Goal: Information Seeking & Learning: Learn about a topic

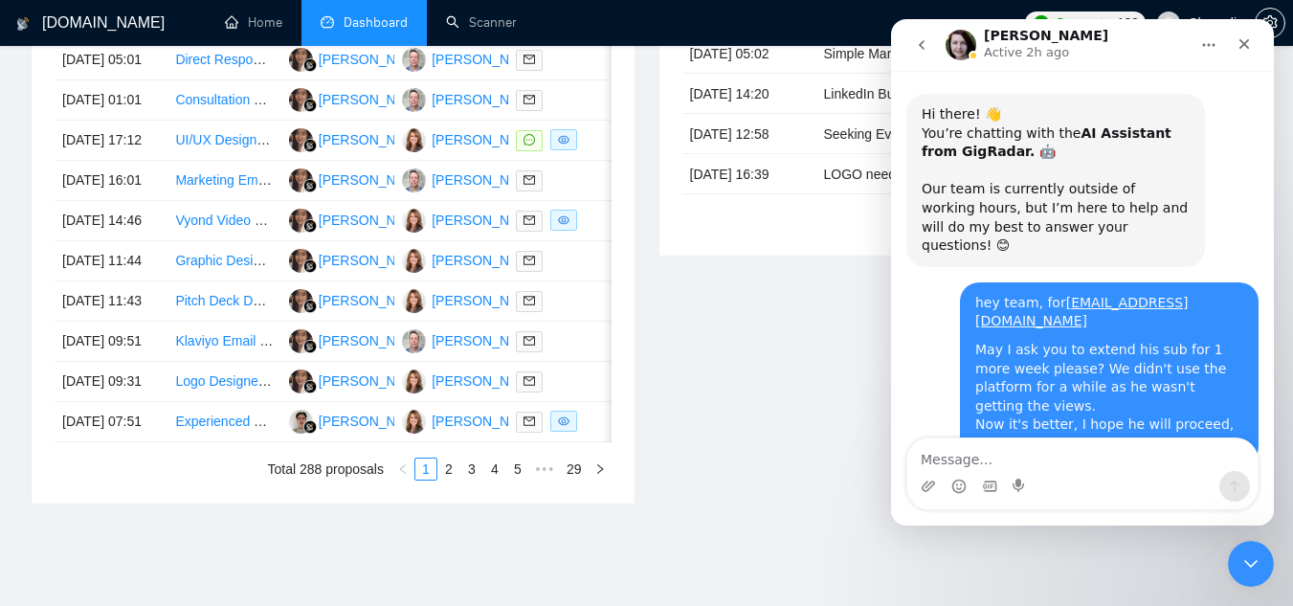
scroll to position [3, 0]
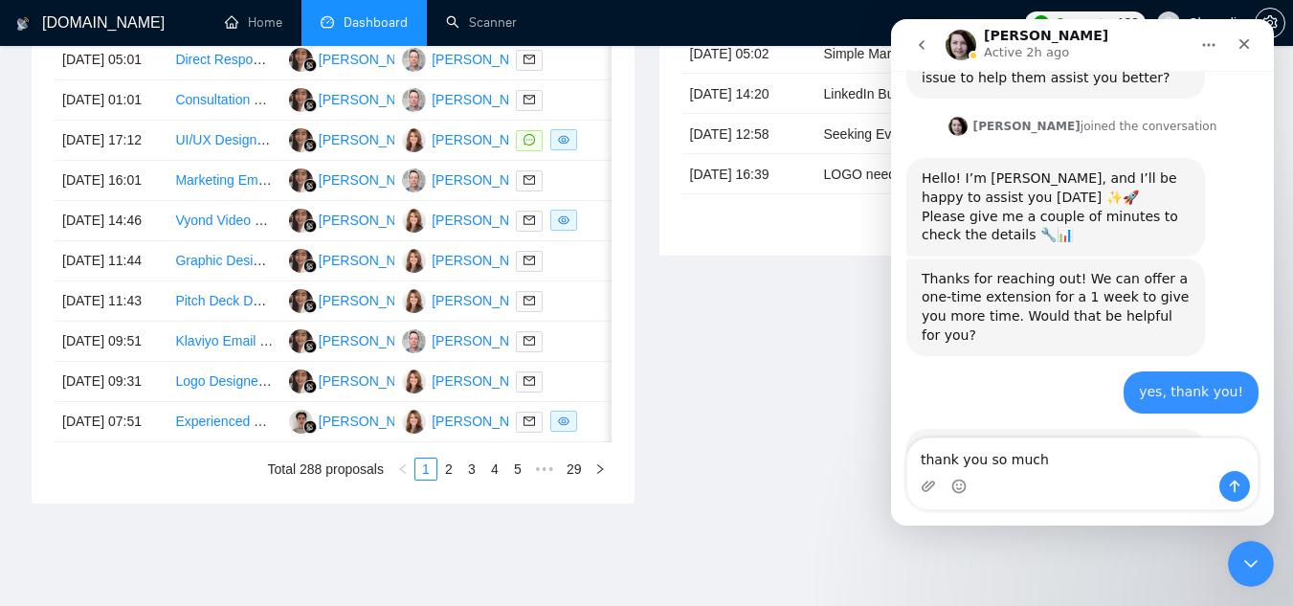
type textarea "thank you so much!"
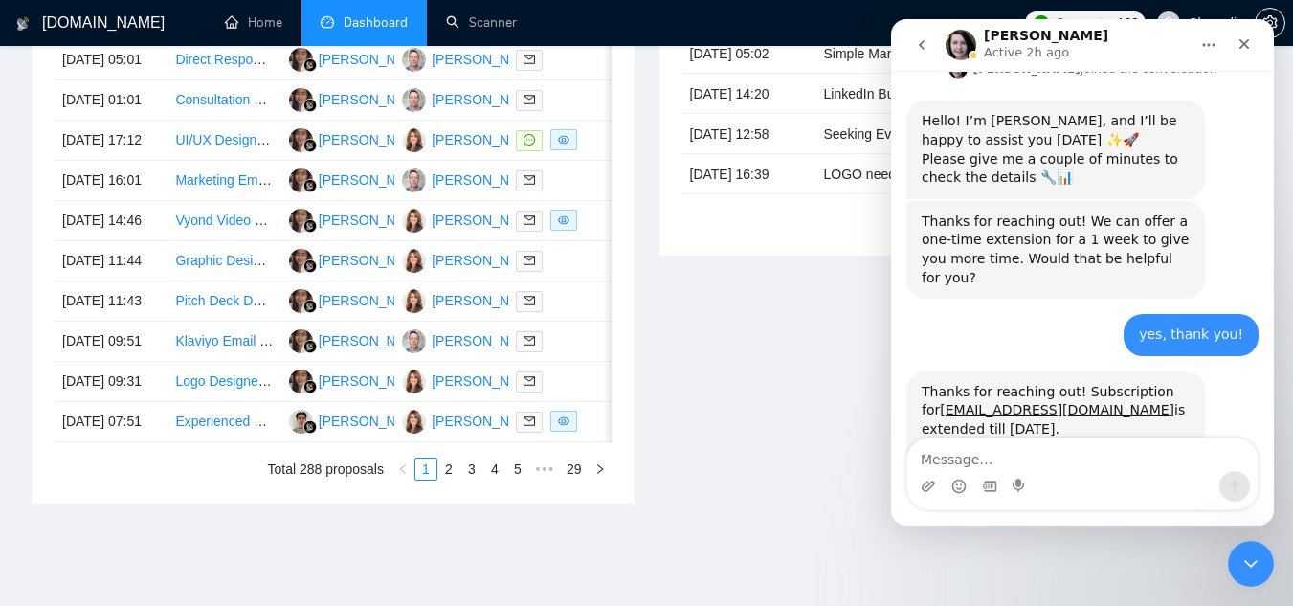
drag, startPoint x: 1026, startPoint y: 280, endPoint x: 921, endPoint y: 276, distance: 105.4
click at [921, 371] on div "Thanks for reaching out! Subscription for [EMAIL_ADDRESS][DOMAIN_NAME] is exten…" at bounding box center [1055, 429] width 299 height 117
drag, startPoint x: 922, startPoint y: 280, endPoint x: 1021, endPoint y: 282, distance: 99.5
click at [1021, 383] on div "Thanks for reaching out! Subscription for [EMAIL_ADDRESS][DOMAIN_NAME] is exten…" at bounding box center [1056, 430] width 268 height 94
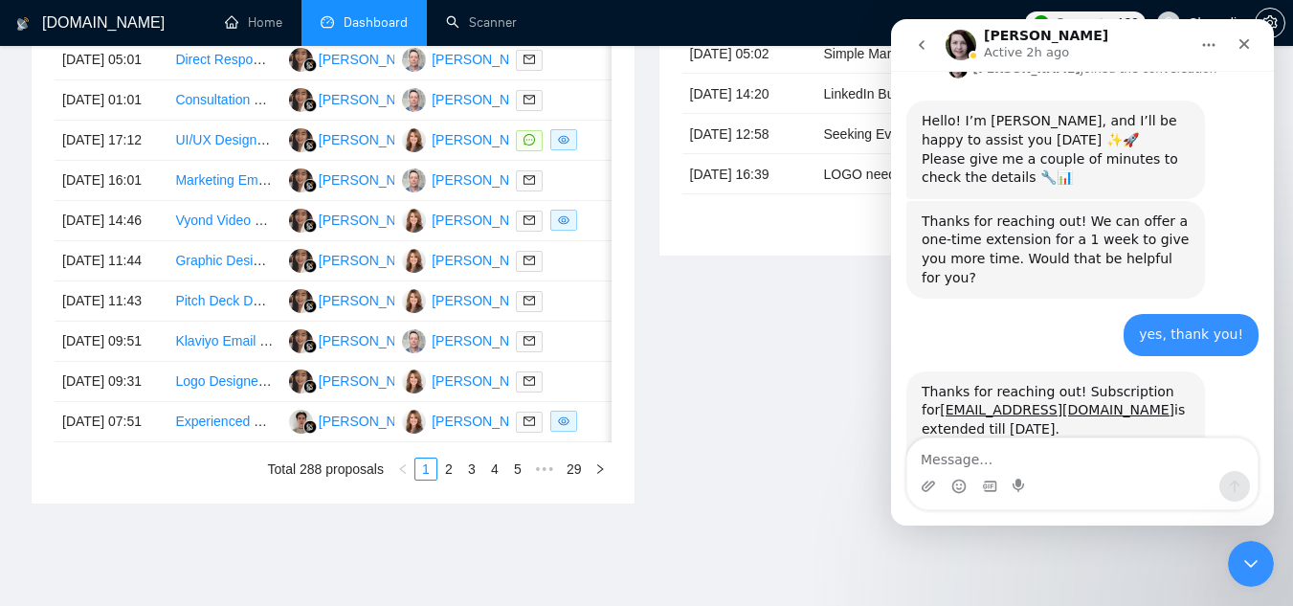
copy div "[DATE]."
click at [804, 498] on div "Invitations 7 hours ago Date Title Invitation Letter Freelancer Status [DATE] 0…" at bounding box center [961, 211] width 628 height 587
click at [1256, 558] on icon "Close Intercom Messenger" at bounding box center [1247, 560] width 23 height 23
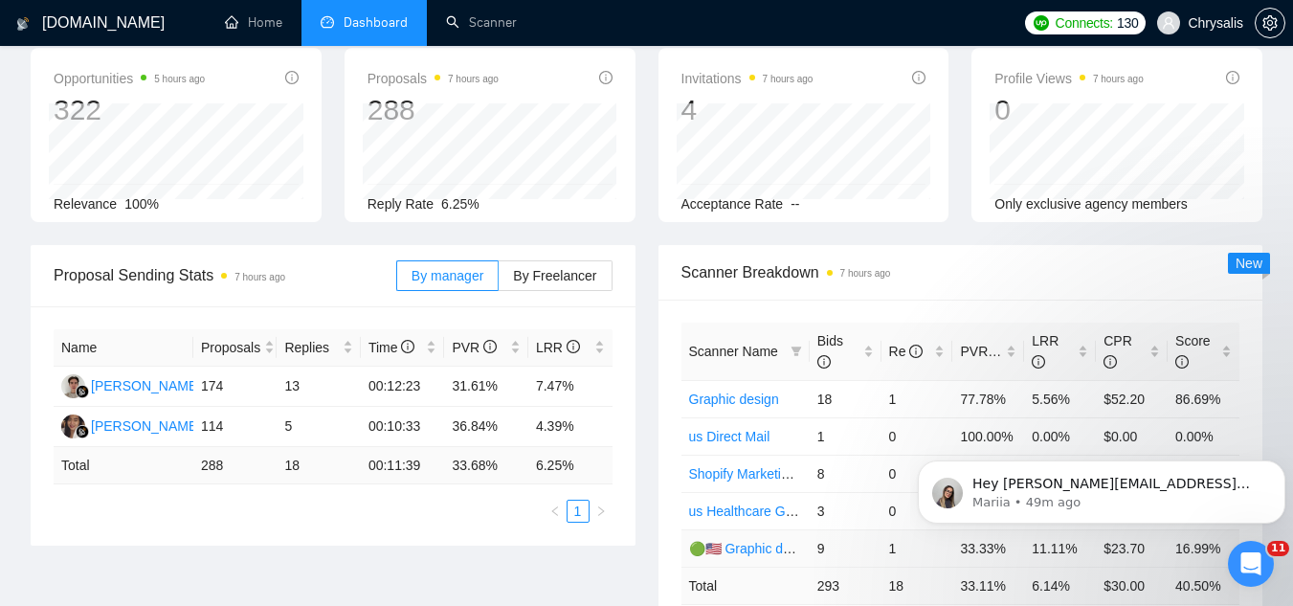
scroll to position [0, 0]
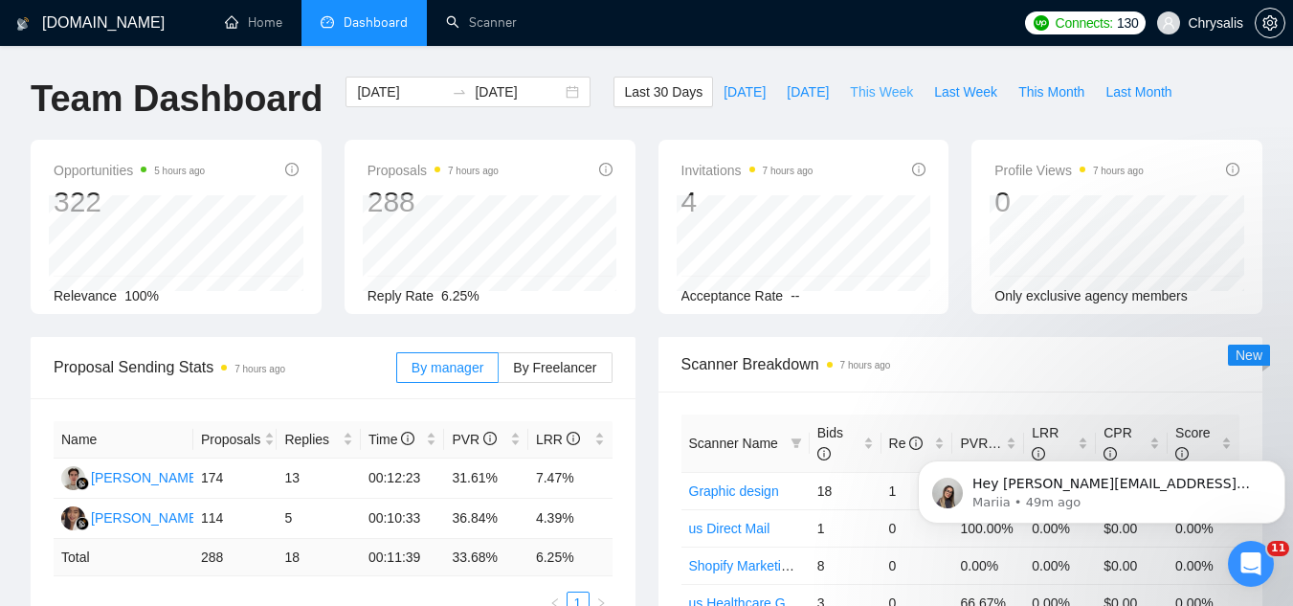
click at [883, 102] on button "This Week" at bounding box center [881, 92] width 84 height 31
type input "[DATE]"
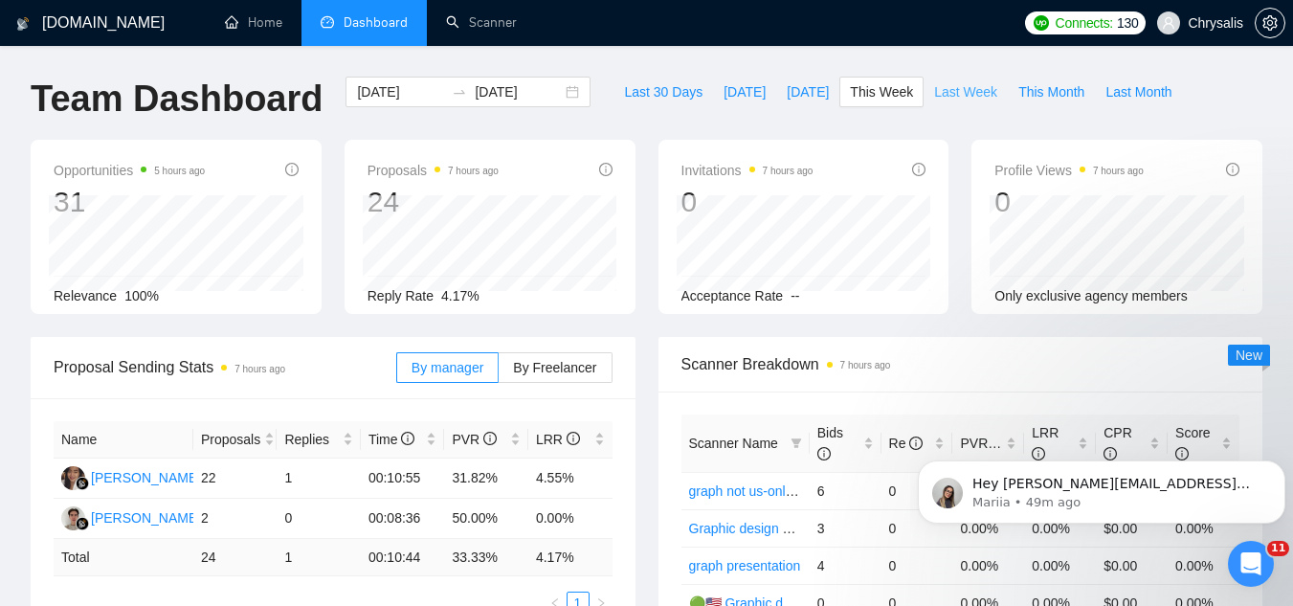
click at [946, 82] on span "Last Week" at bounding box center [965, 91] width 63 height 21
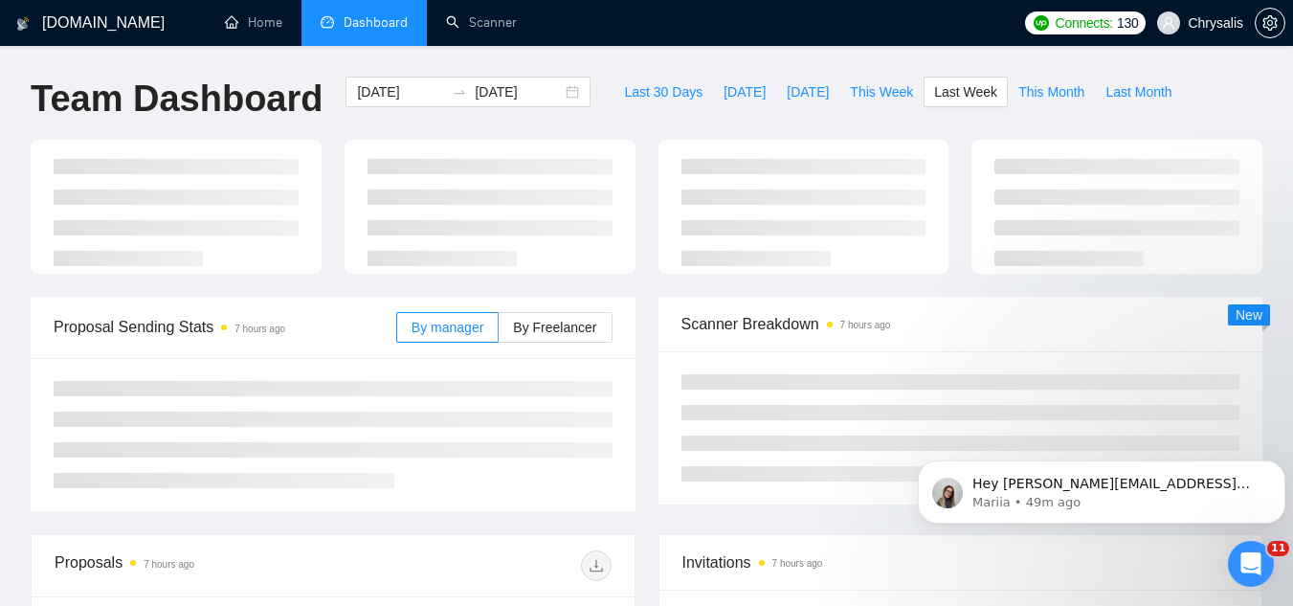
type input "[DATE]"
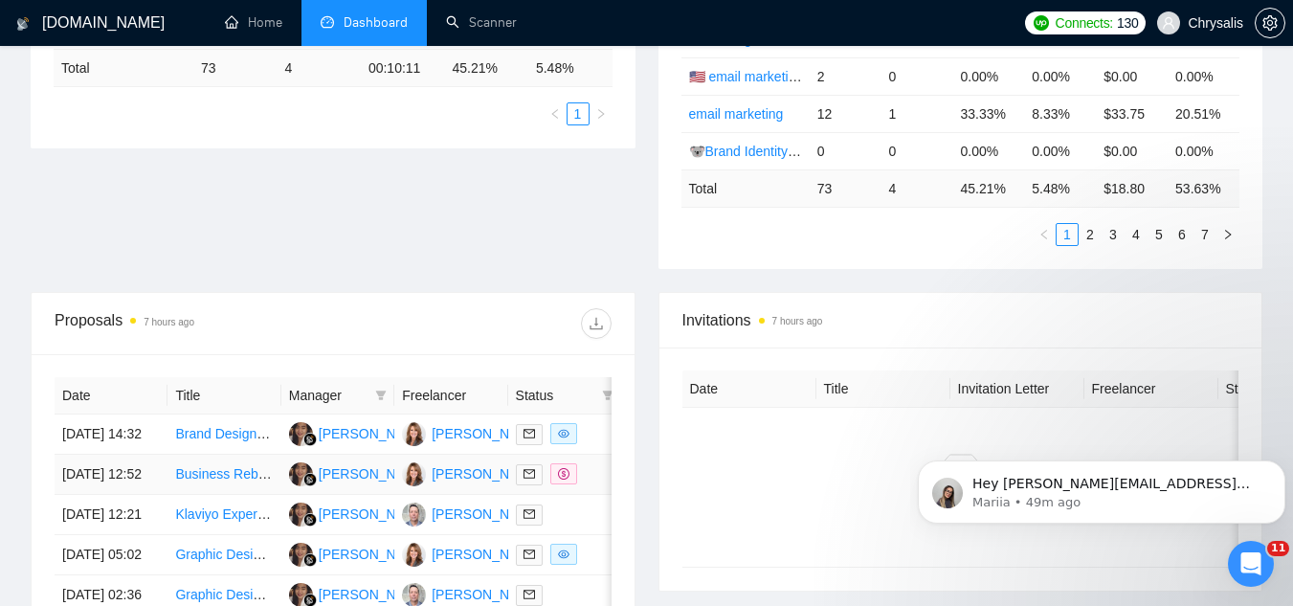
scroll to position [287, 0]
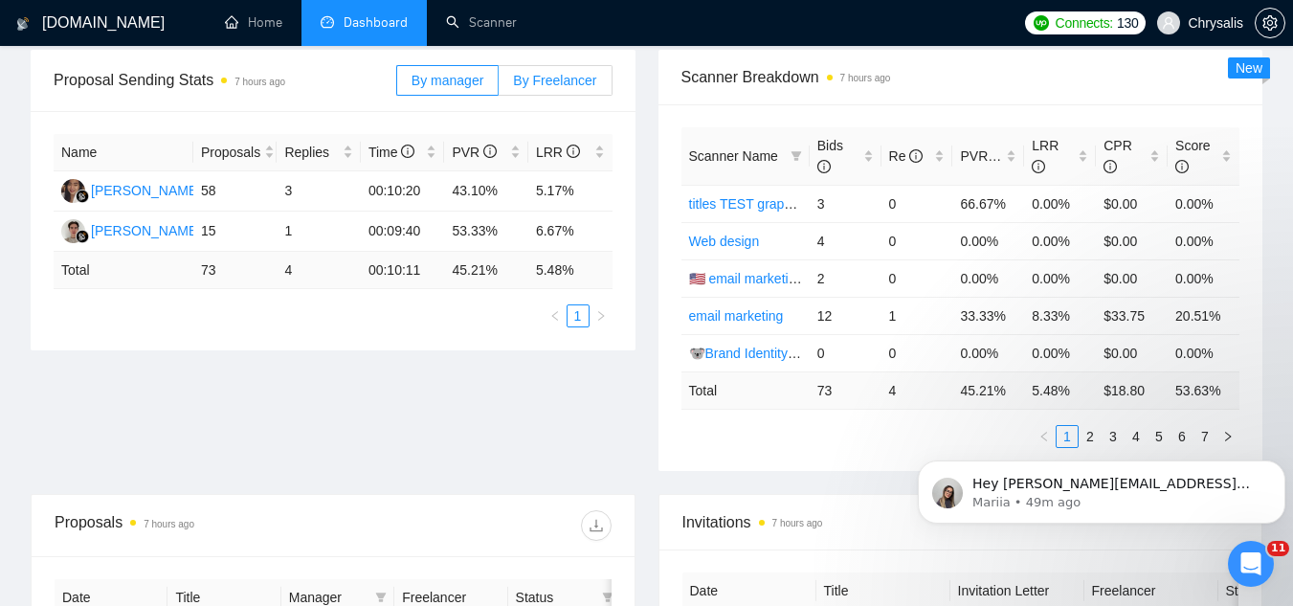
click at [554, 76] on span "By Freelancer" at bounding box center [554, 80] width 83 height 15
click at [499, 85] on input "By Freelancer" at bounding box center [499, 85] width 0 height 0
click at [460, 81] on span "By manager" at bounding box center [447, 80] width 72 height 15
click at [397, 85] on input "By manager" at bounding box center [397, 85] width 0 height 0
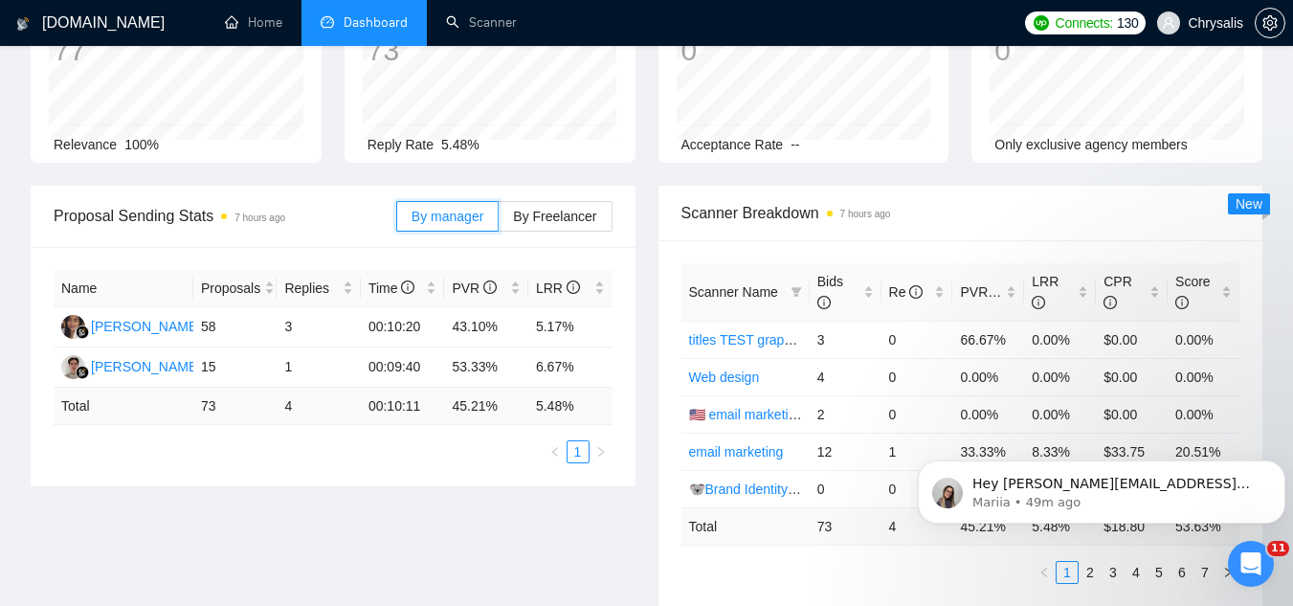
scroll to position [0, 0]
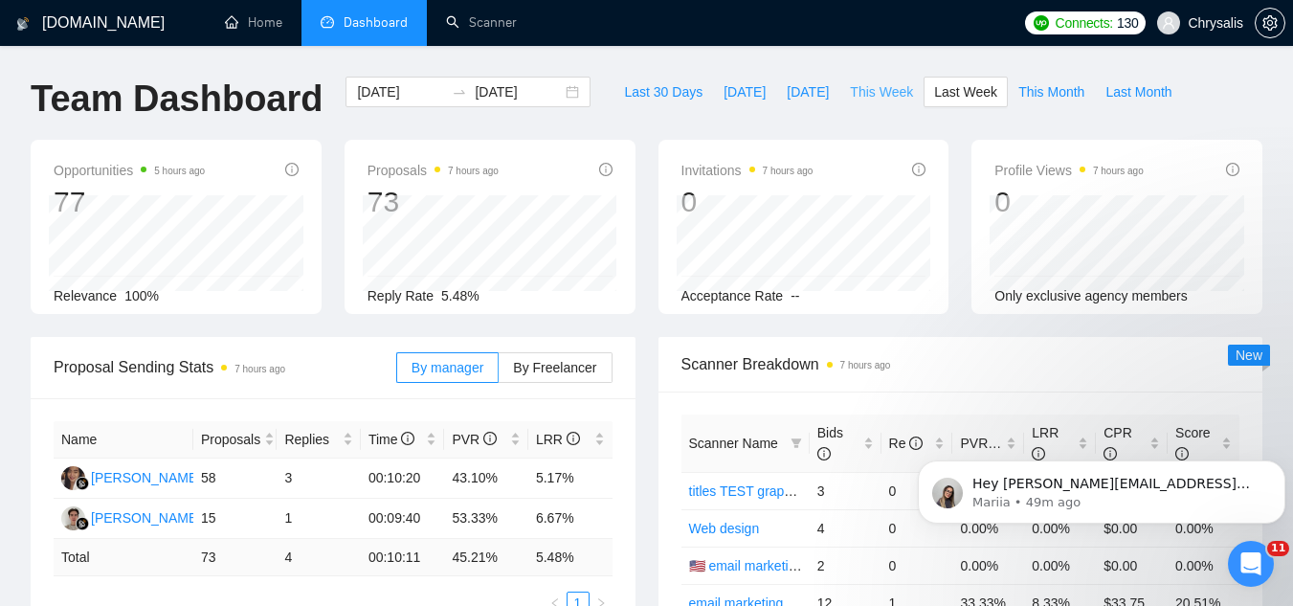
click at [866, 86] on span "This Week" at bounding box center [881, 91] width 63 height 21
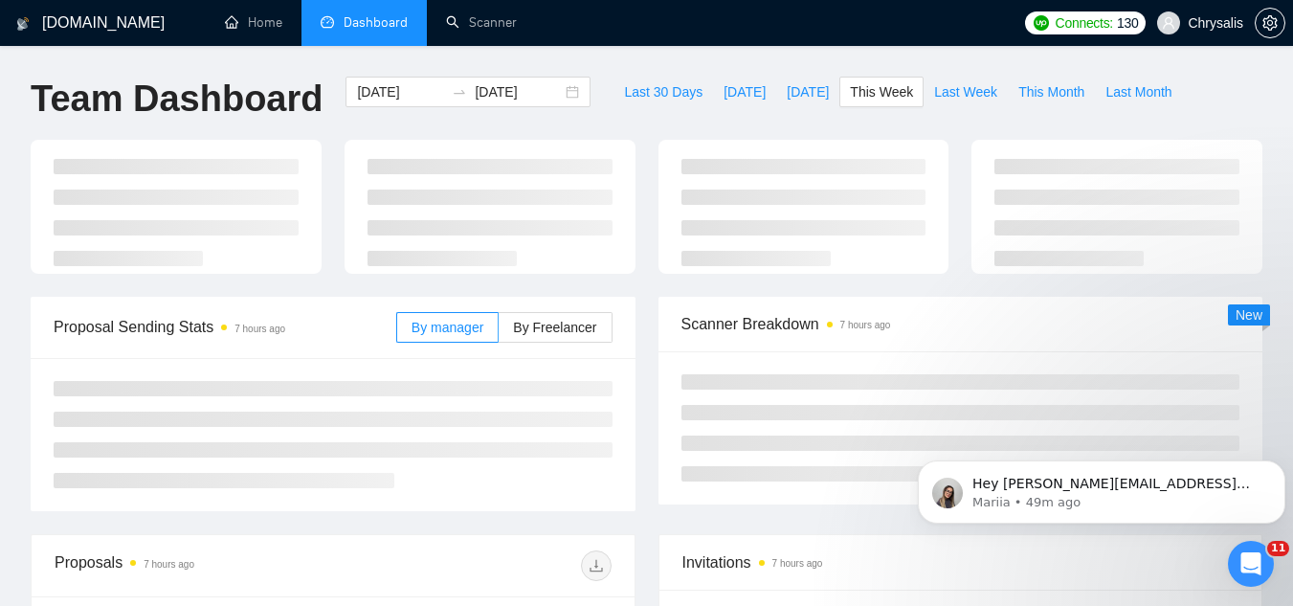
type input "[DATE]"
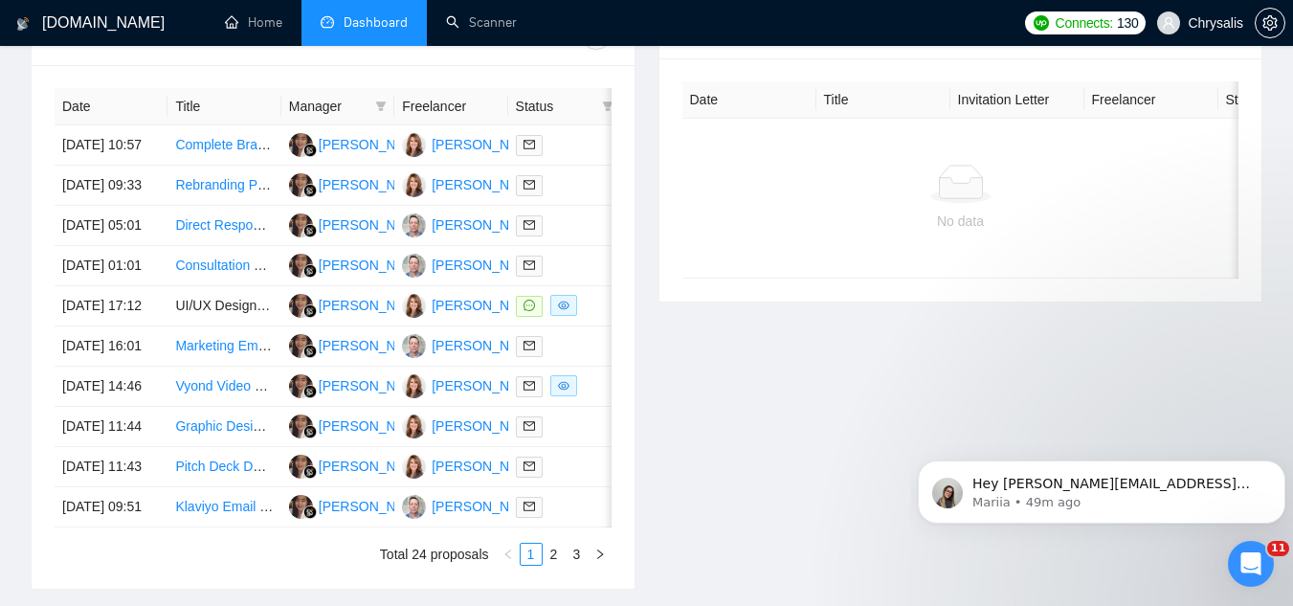
scroll to position [861, 0]
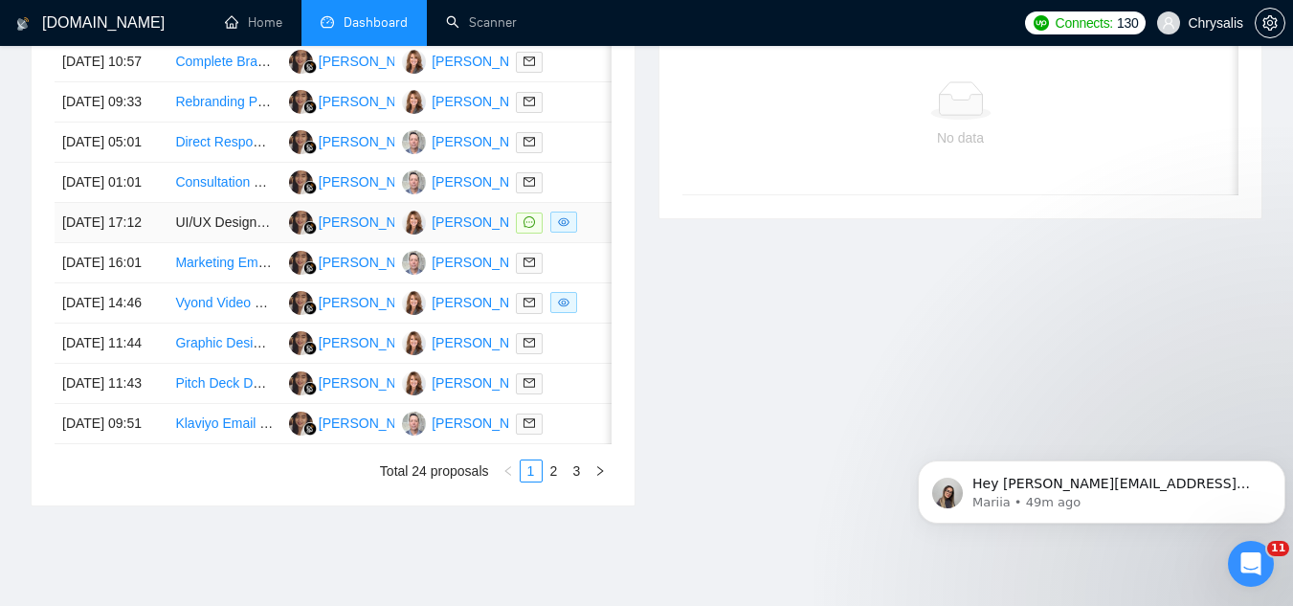
click at [262, 243] on td "UI/UX Designer – Web & Mobile Applications" at bounding box center [223, 223] width 113 height 40
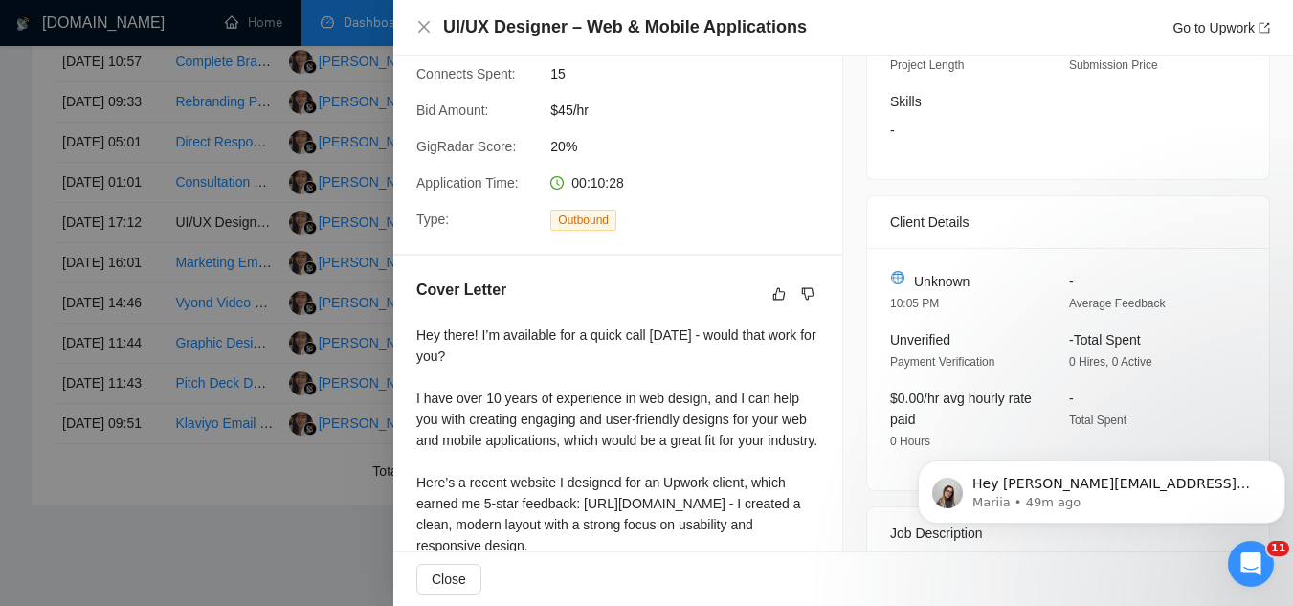
scroll to position [287, 0]
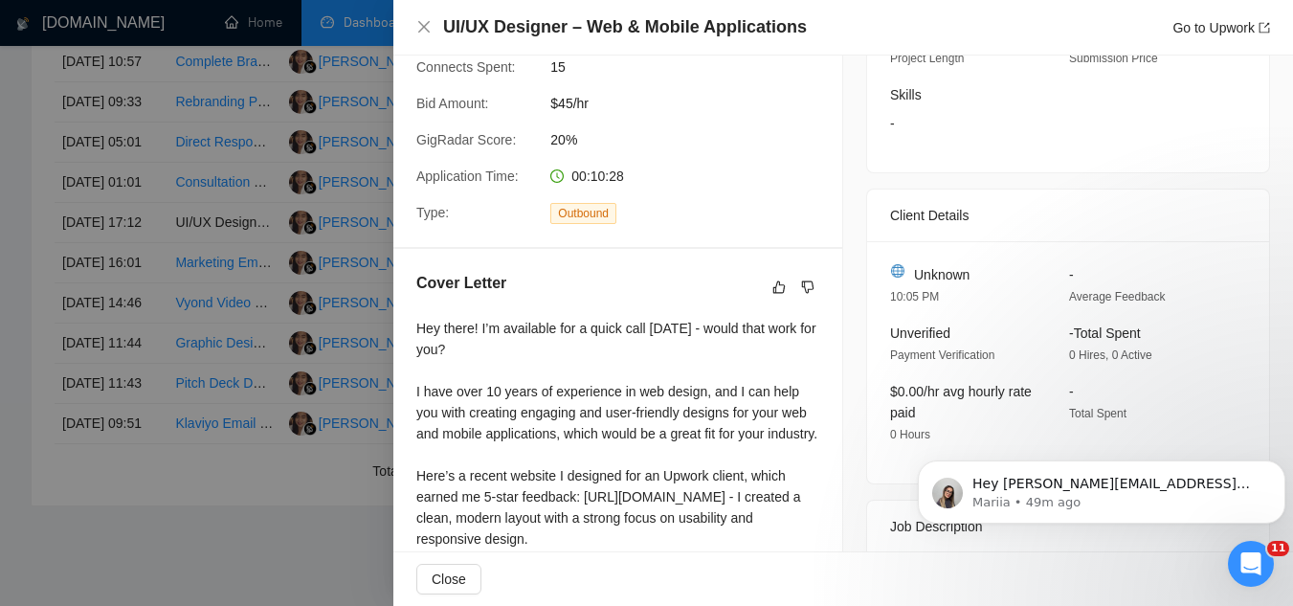
click at [271, 97] on div at bounding box center [646, 303] width 1293 height 606
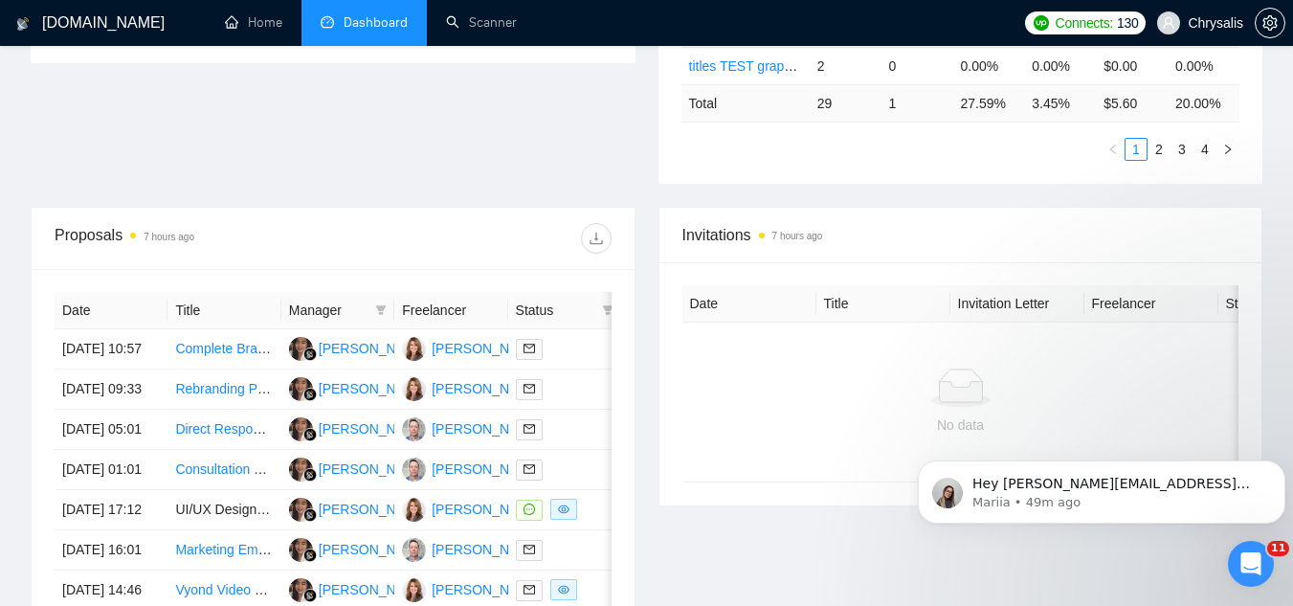
scroll to position [670, 0]
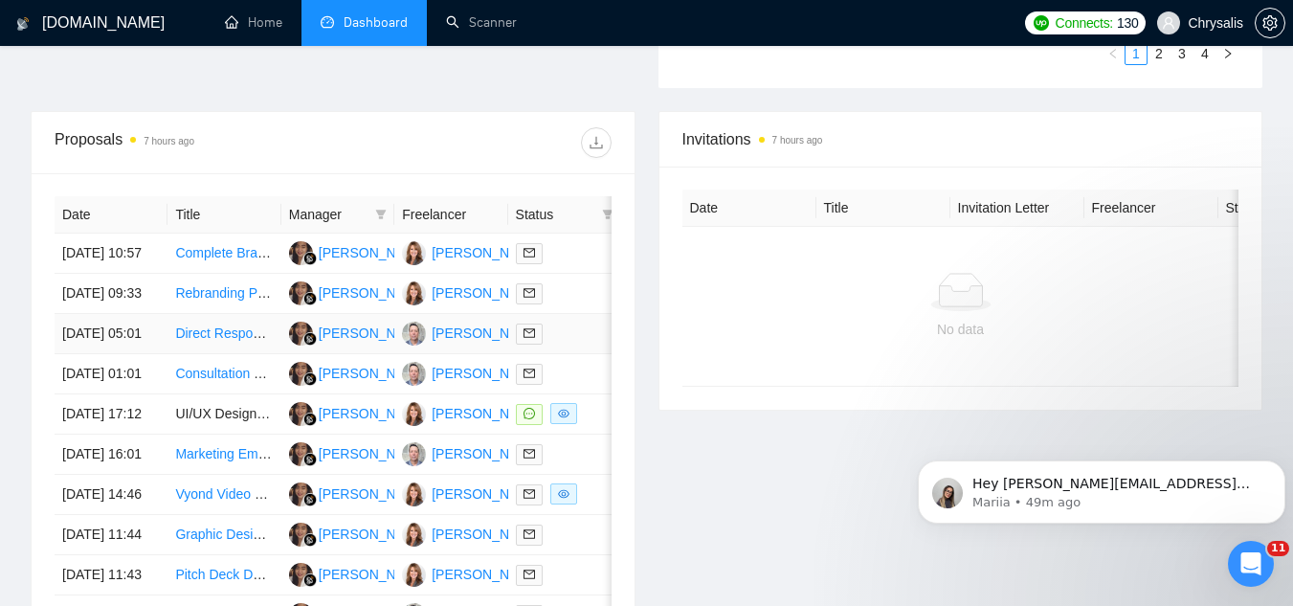
click at [230, 354] on td "Direct Response Creative Strategist (VSLs & CRO)" at bounding box center [223, 334] width 113 height 40
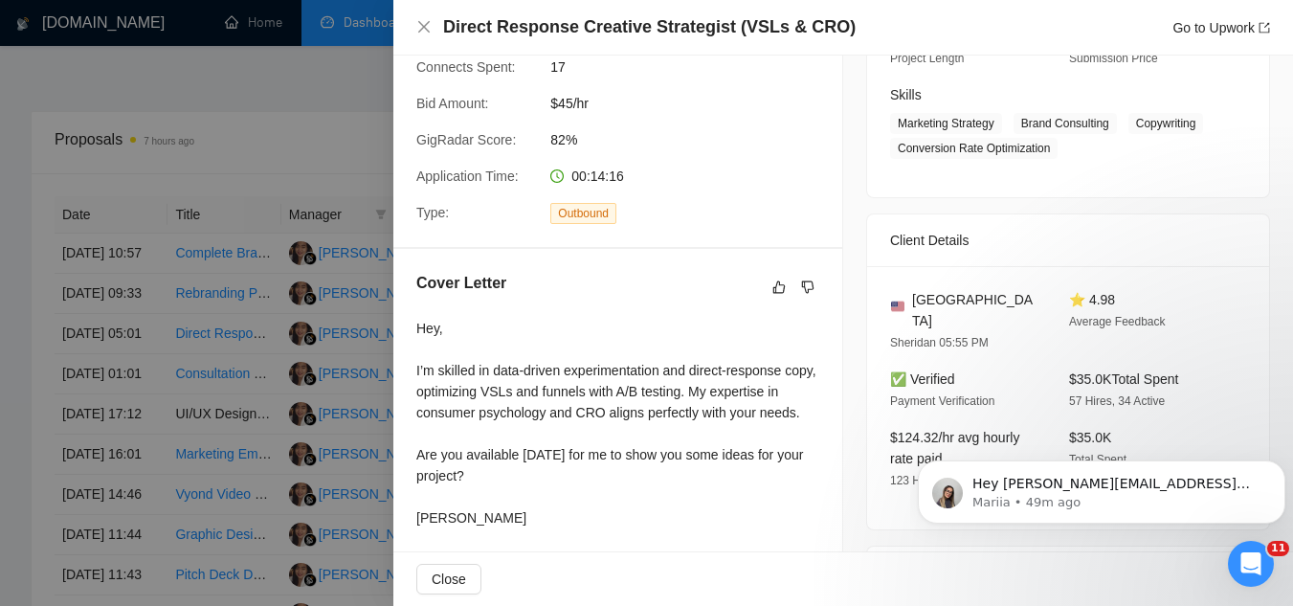
click at [318, 106] on div at bounding box center [646, 303] width 1293 height 606
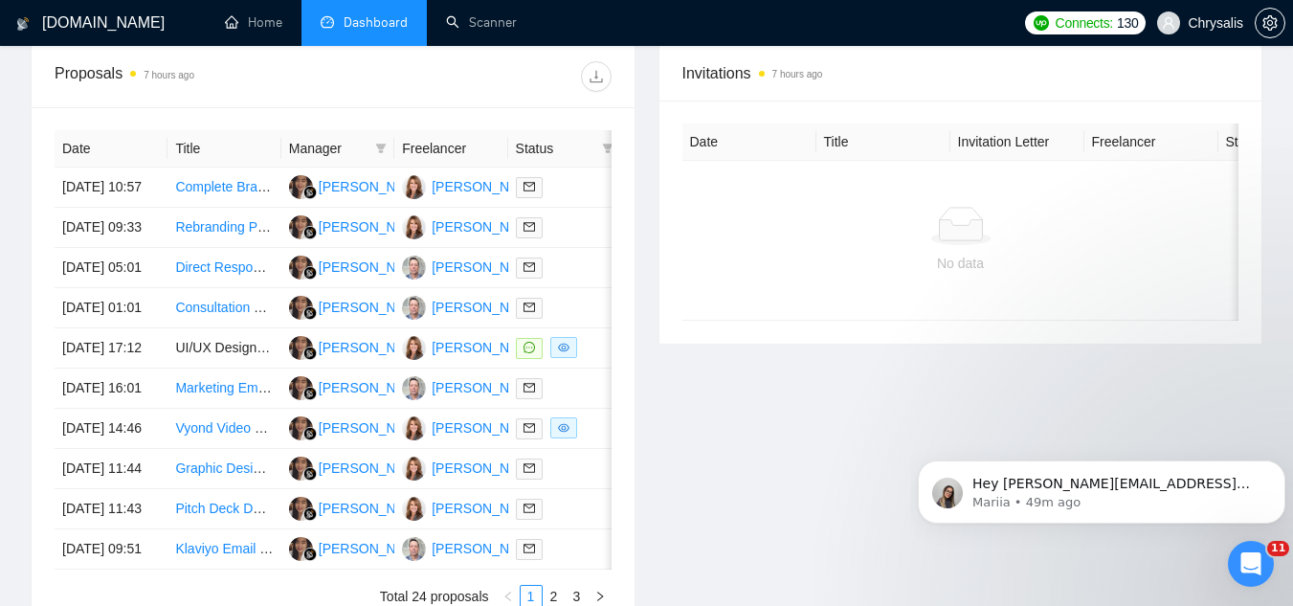
scroll to position [766, 0]
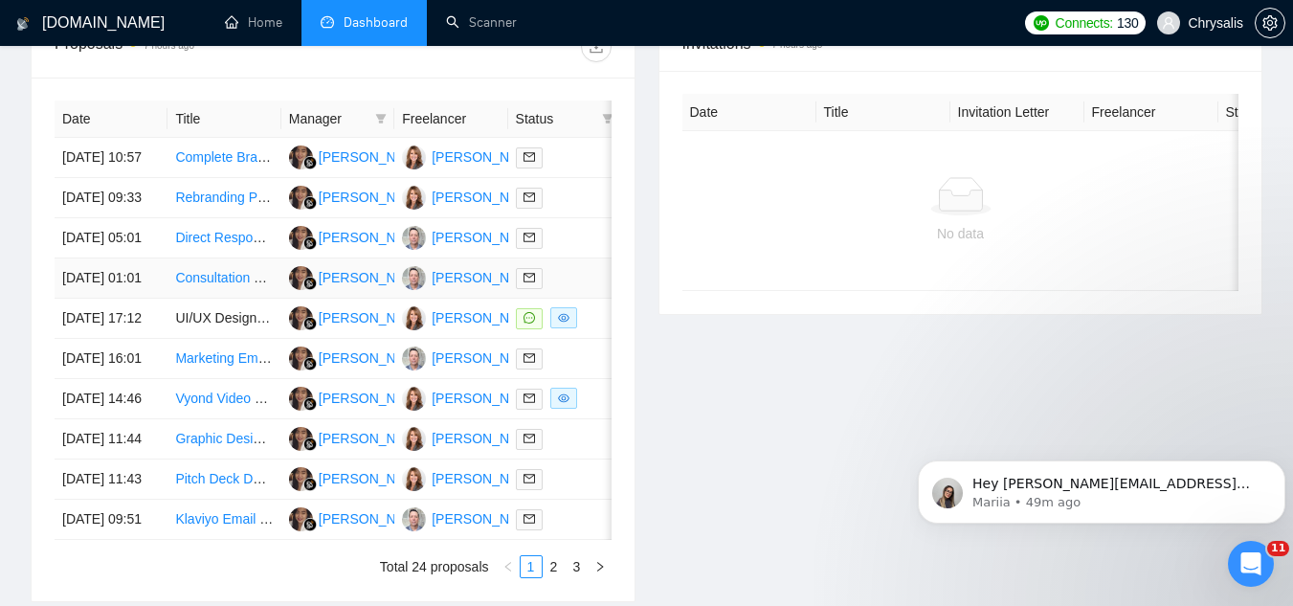
click at [263, 299] on td "Consultation Call for Marketing Strategy with Revenue Generation Expert" at bounding box center [223, 278] width 113 height 40
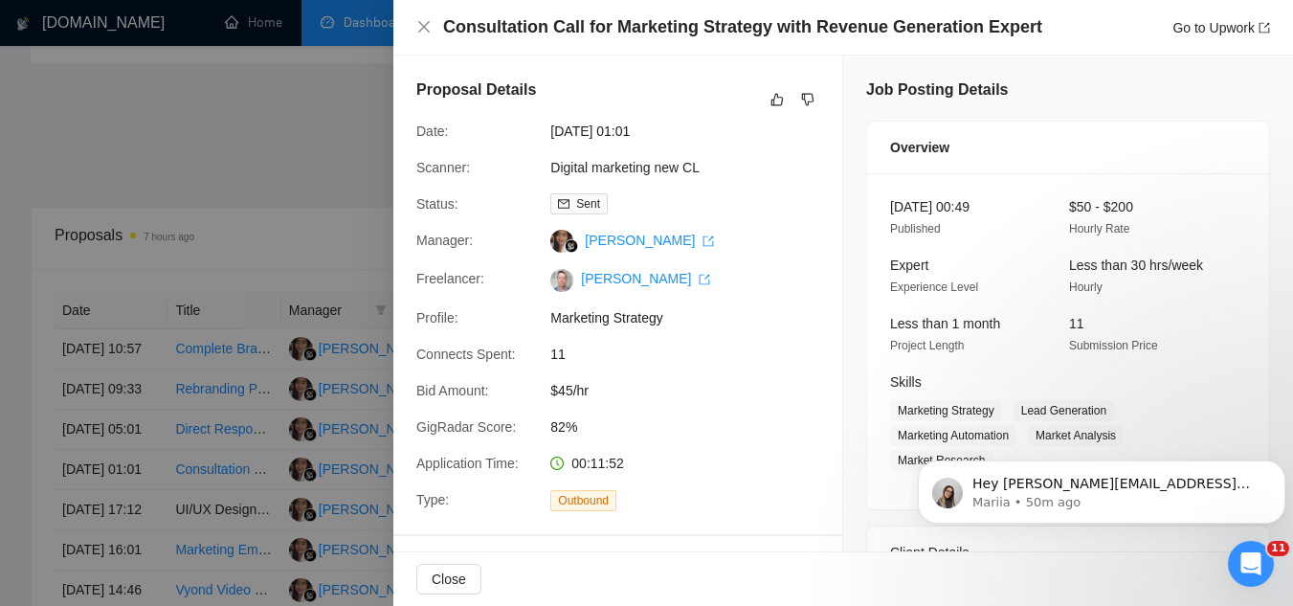
scroll to position [0, 0]
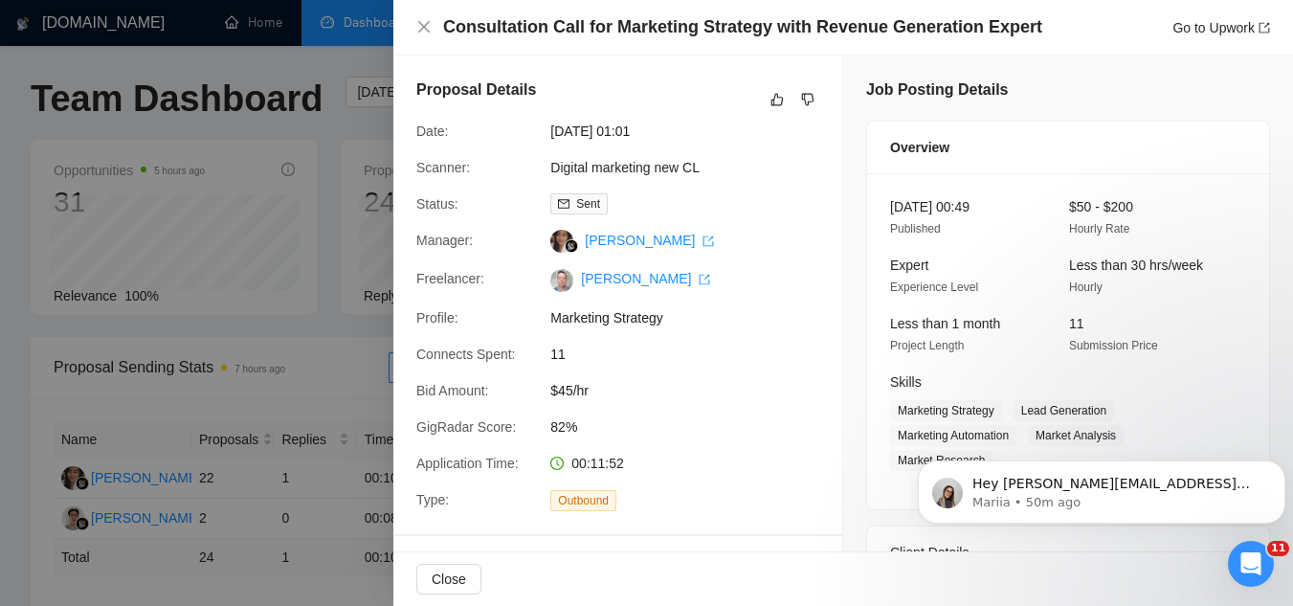
click at [342, 370] on div at bounding box center [646, 303] width 1293 height 606
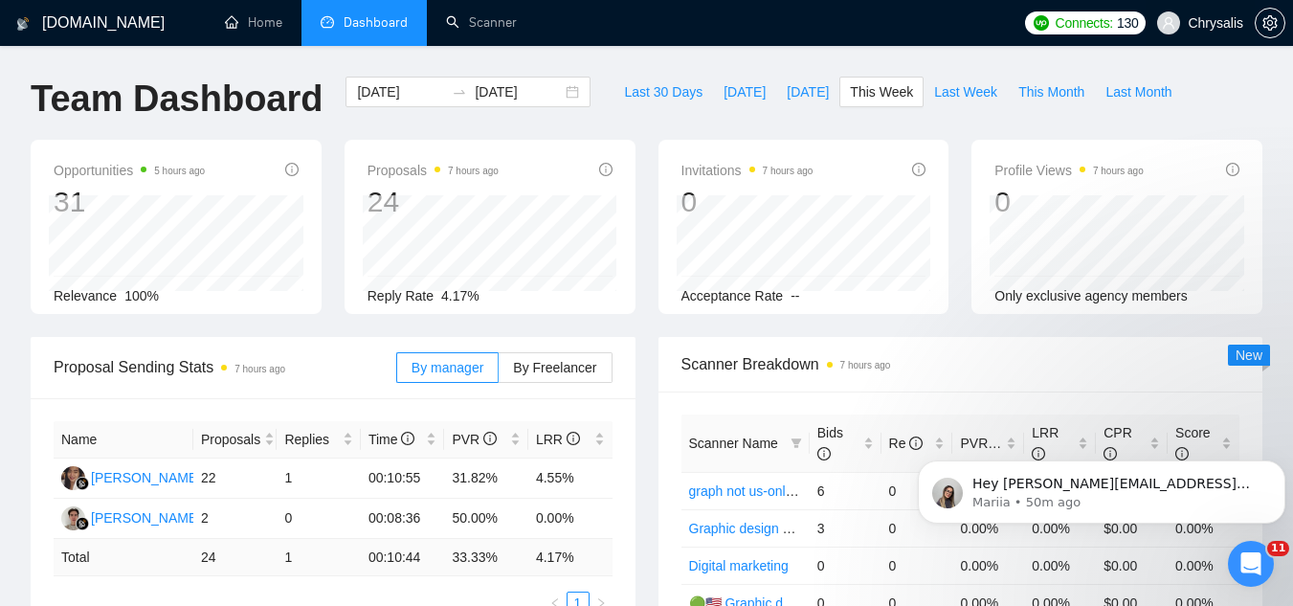
click at [1187, 15] on span "Chrysalis" at bounding box center [1199, 22] width 109 height 61
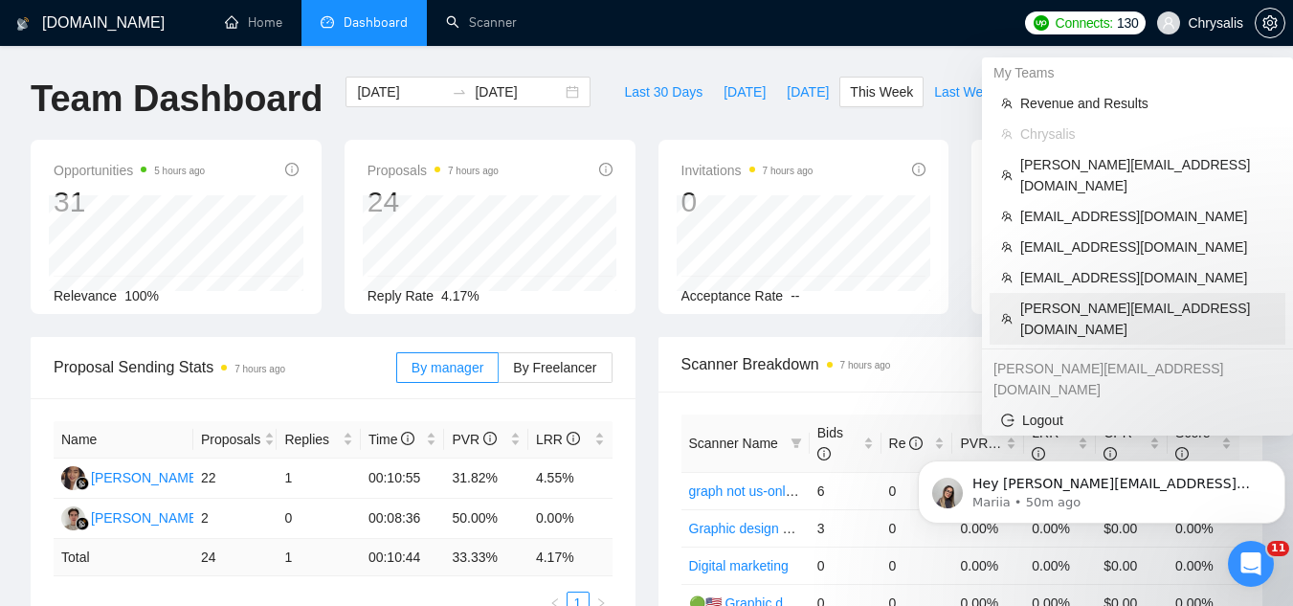
click at [1155, 298] on span "[PERSON_NAME][EMAIL_ADDRESS][DOMAIN_NAME]" at bounding box center [1147, 319] width 254 height 42
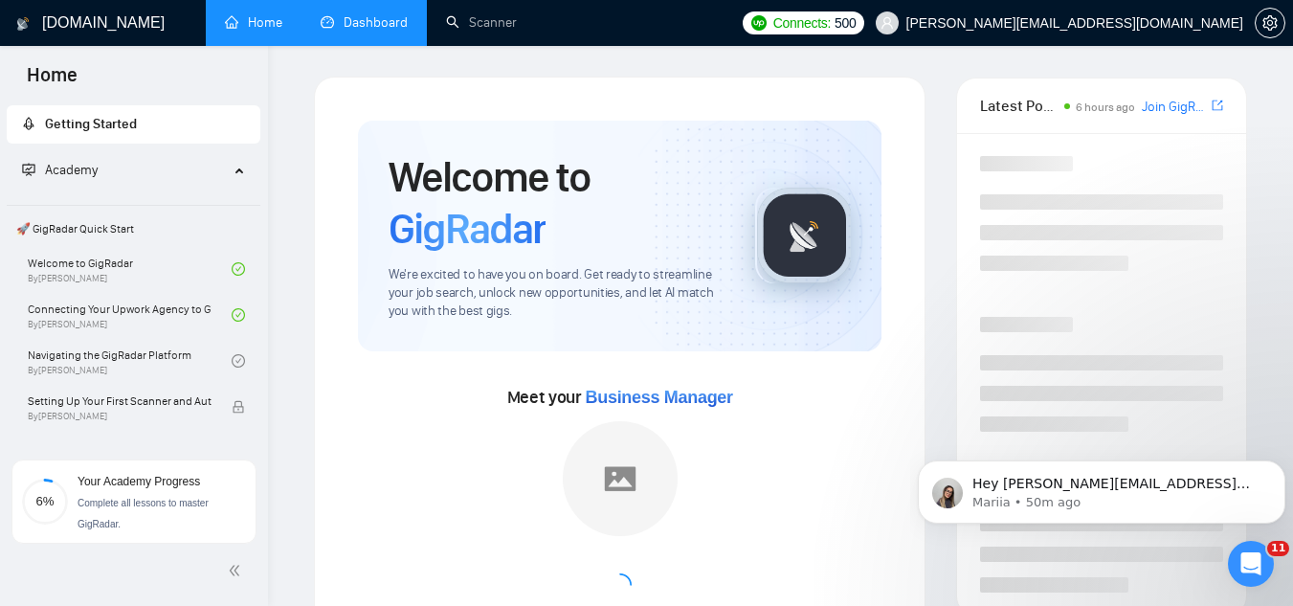
click at [408, 17] on link "Dashboard" at bounding box center [364, 22] width 87 height 16
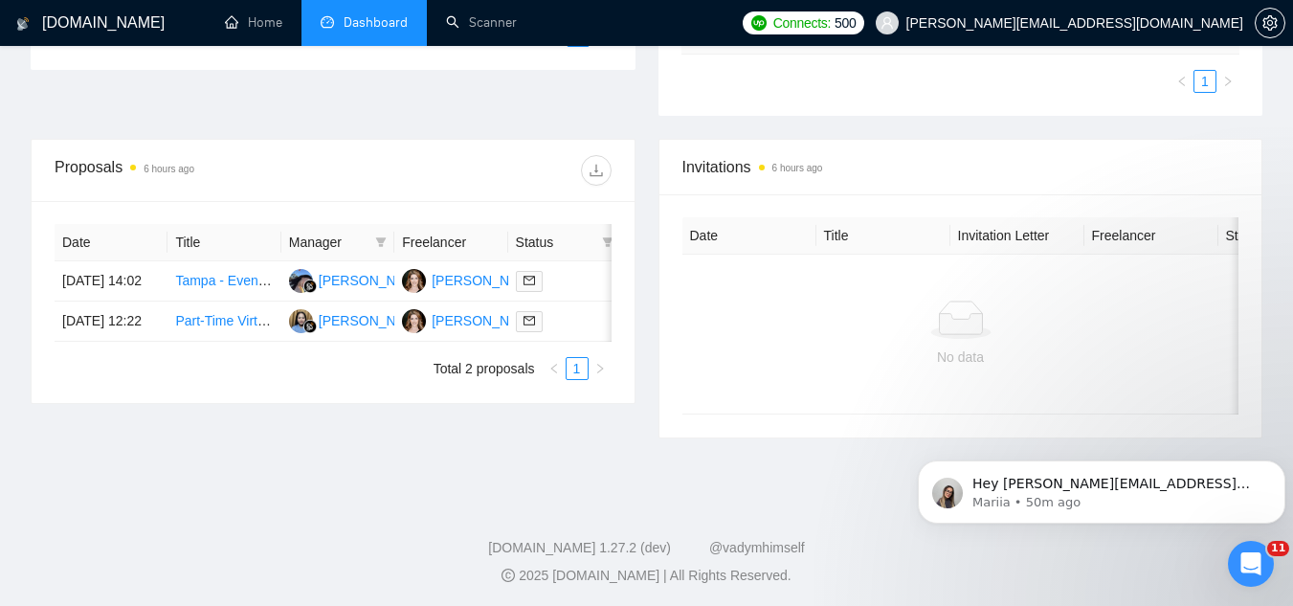
scroll to position [574, 0]
click at [216, 339] on td "Part-Time Virtual Assistant for Event Posting and Administrative Tasks" at bounding box center [223, 319] width 113 height 40
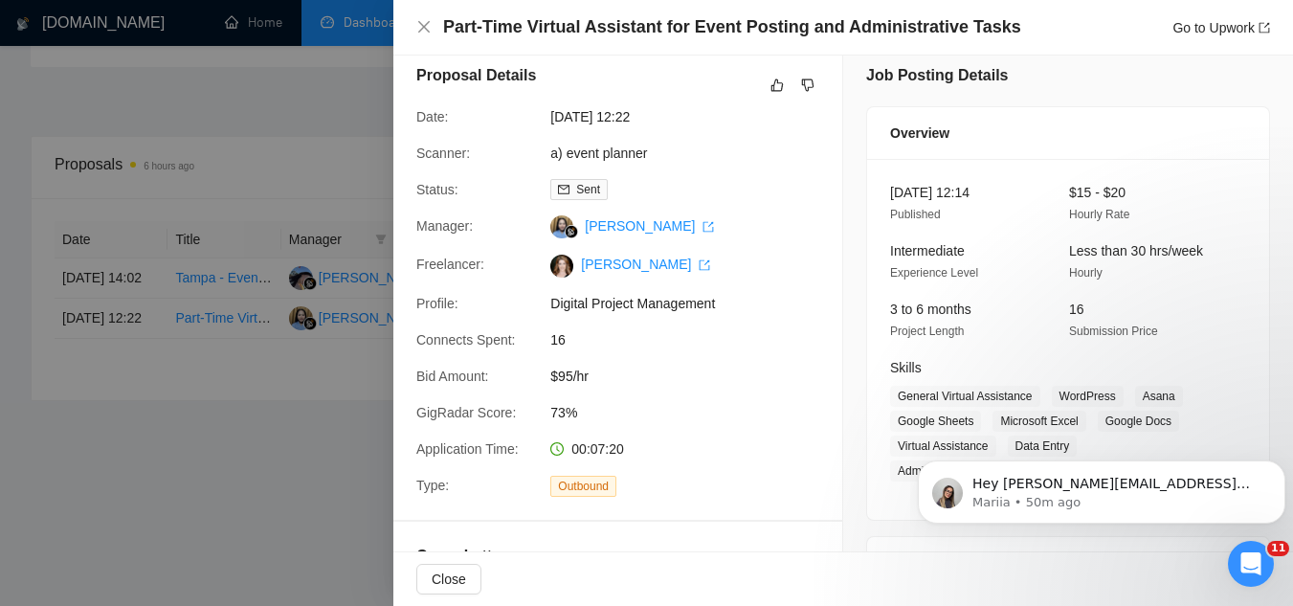
scroll to position [0, 0]
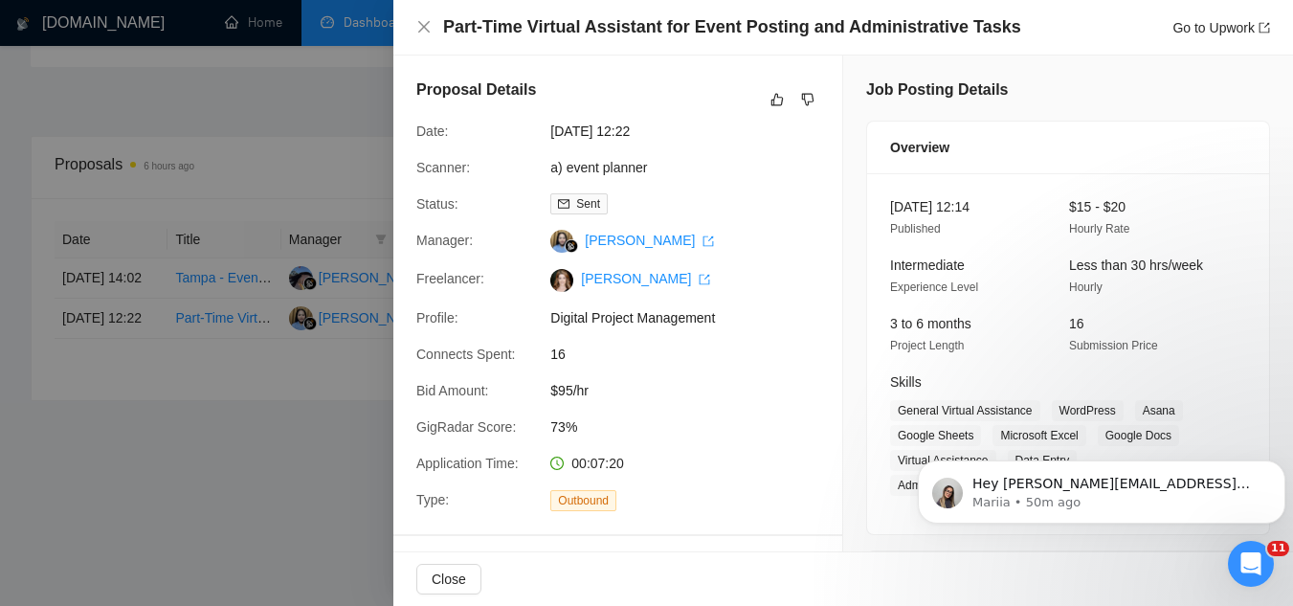
click at [348, 472] on div at bounding box center [646, 303] width 1293 height 606
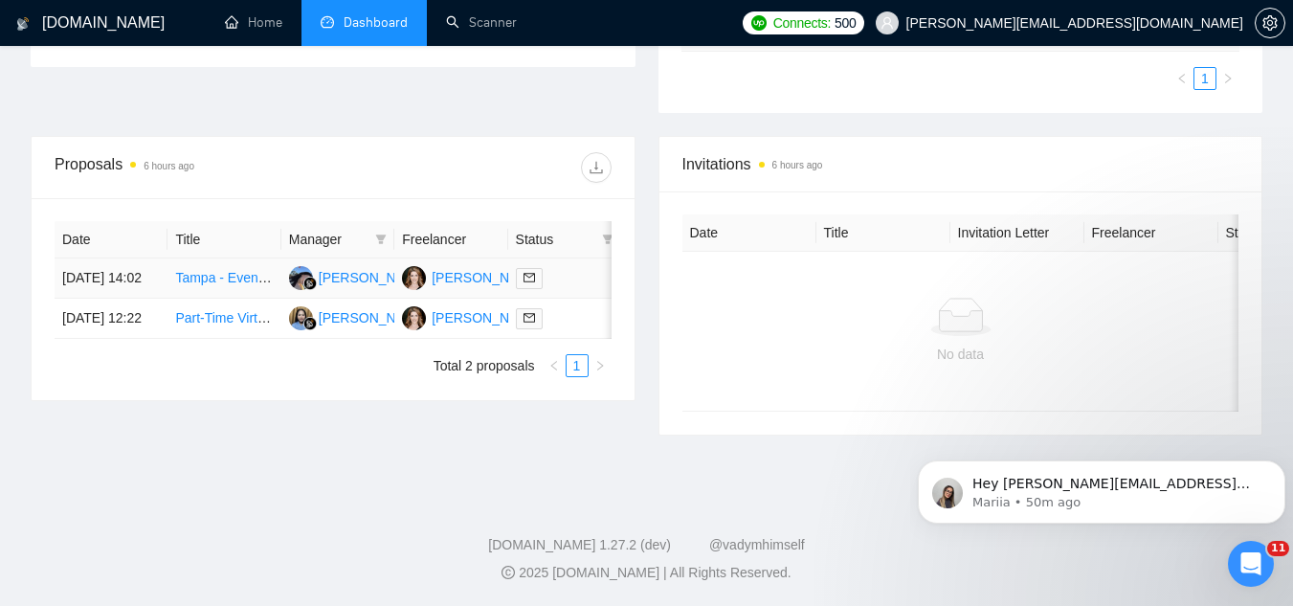
click at [194, 295] on td "Tampa - Event Manager for Networking Event [DATE][DATE]" at bounding box center [223, 278] width 113 height 40
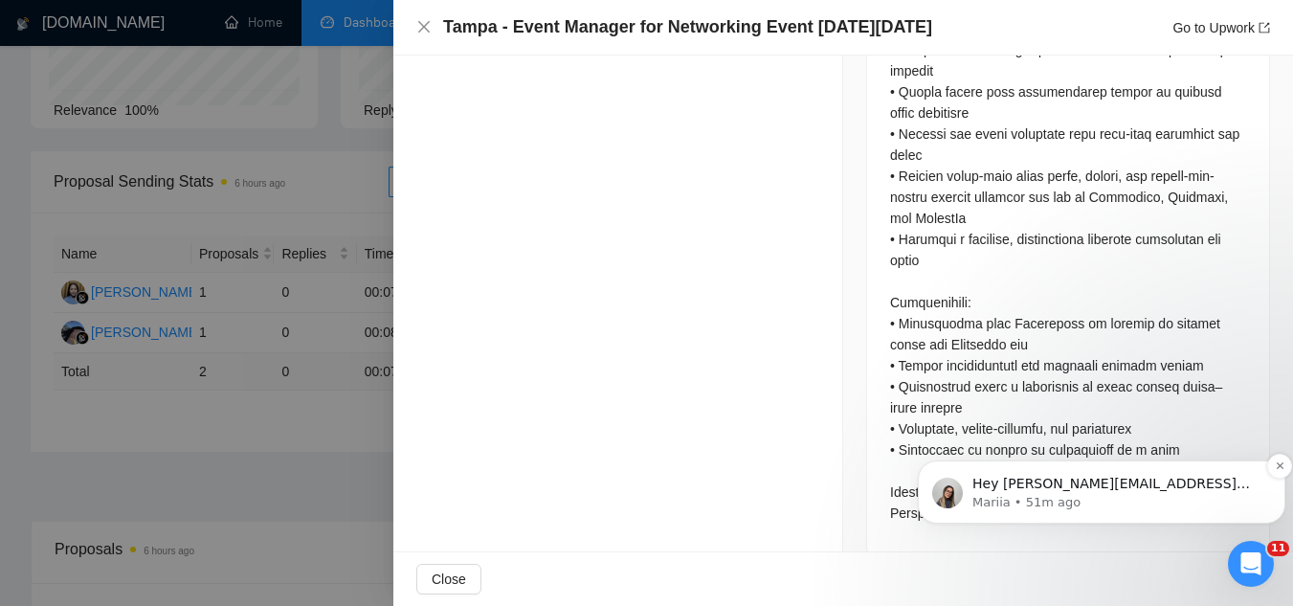
scroll to position [191, 0]
click at [1282, 470] on icon "Dismiss notification" at bounding box center [1280, 465] width 11 height 11
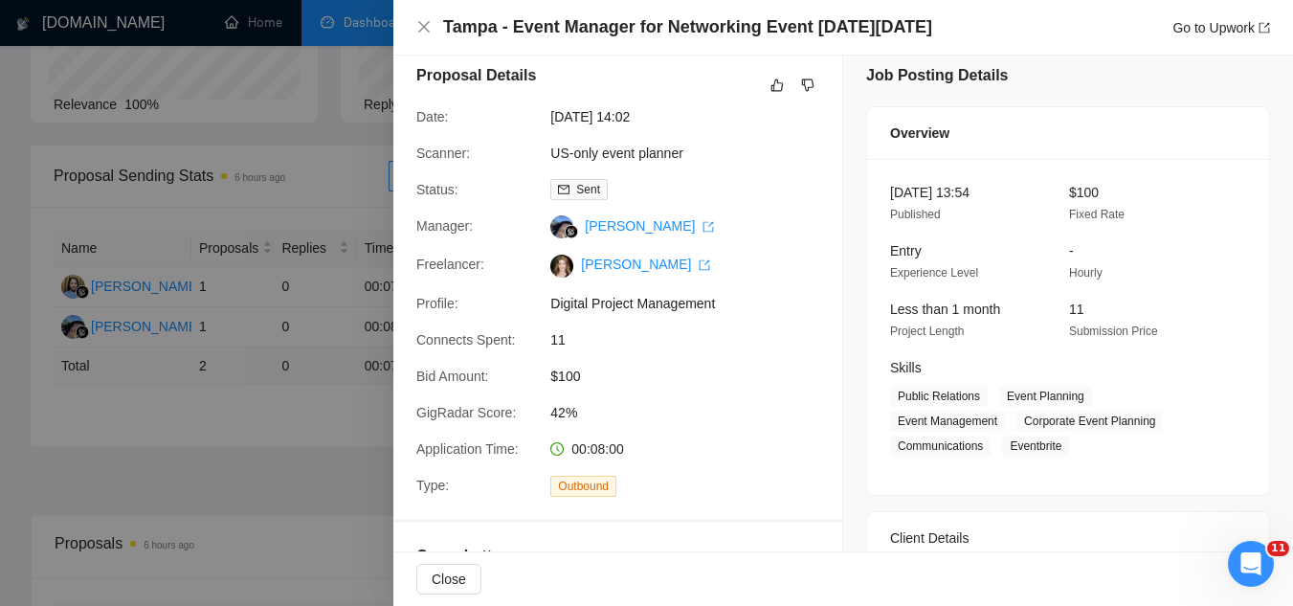
scroll to position [0, 0]
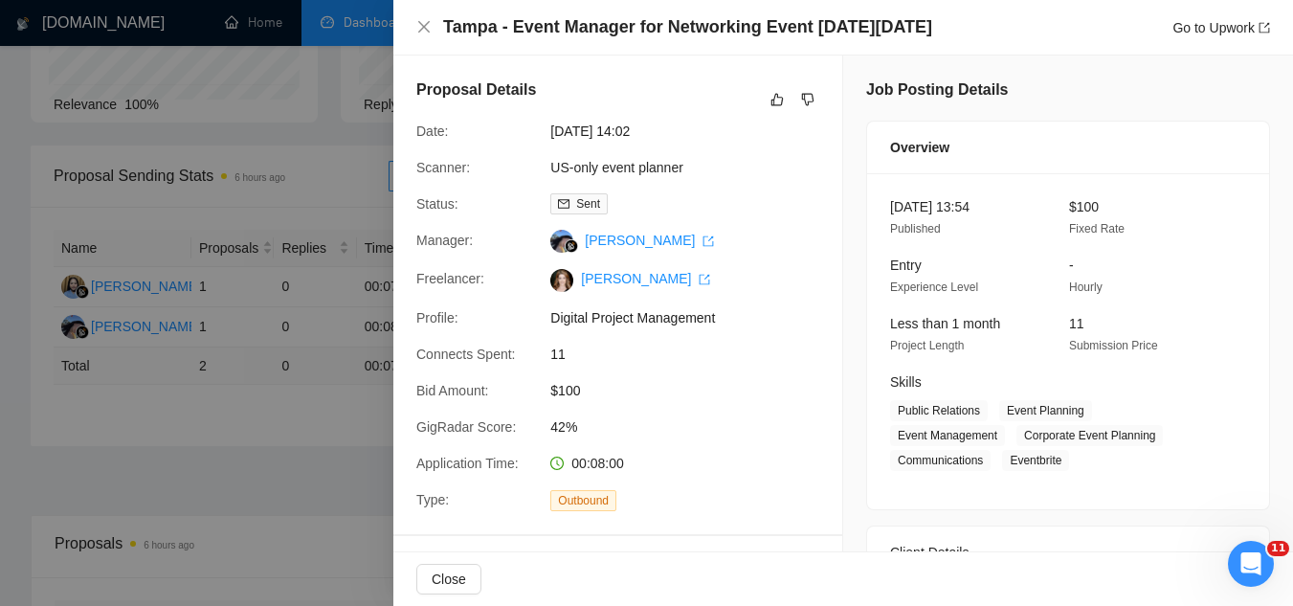
click at [202, 456] on div at bounding box center [646, 303] width 1293 height 606
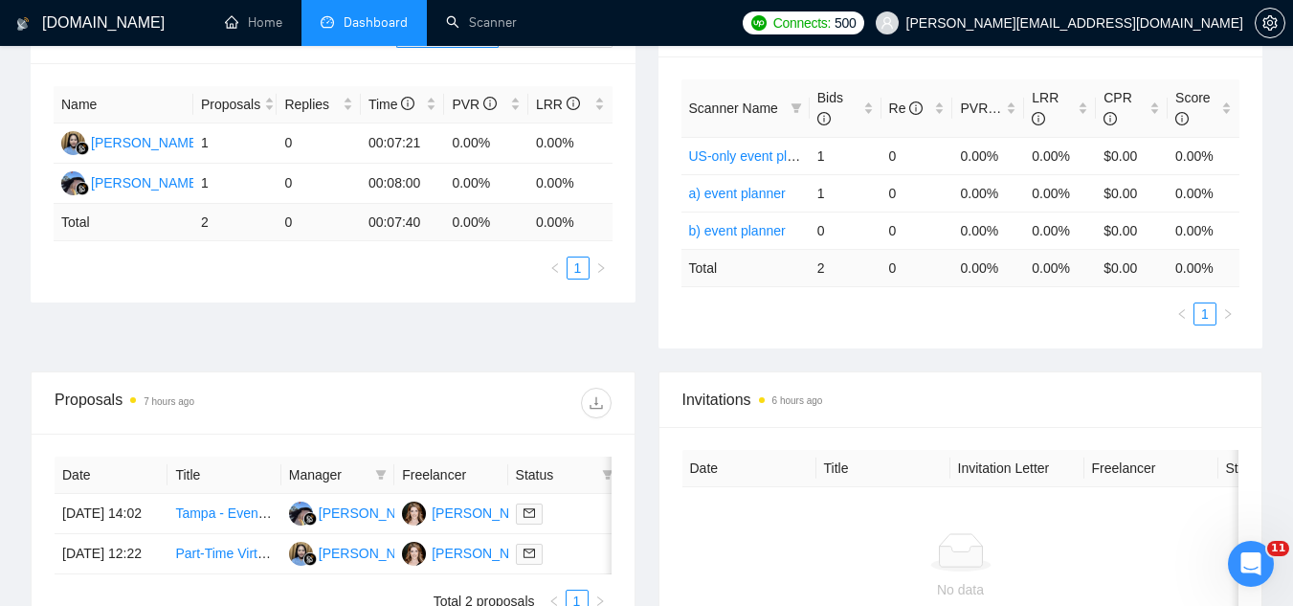
scroll to position [587, 0]
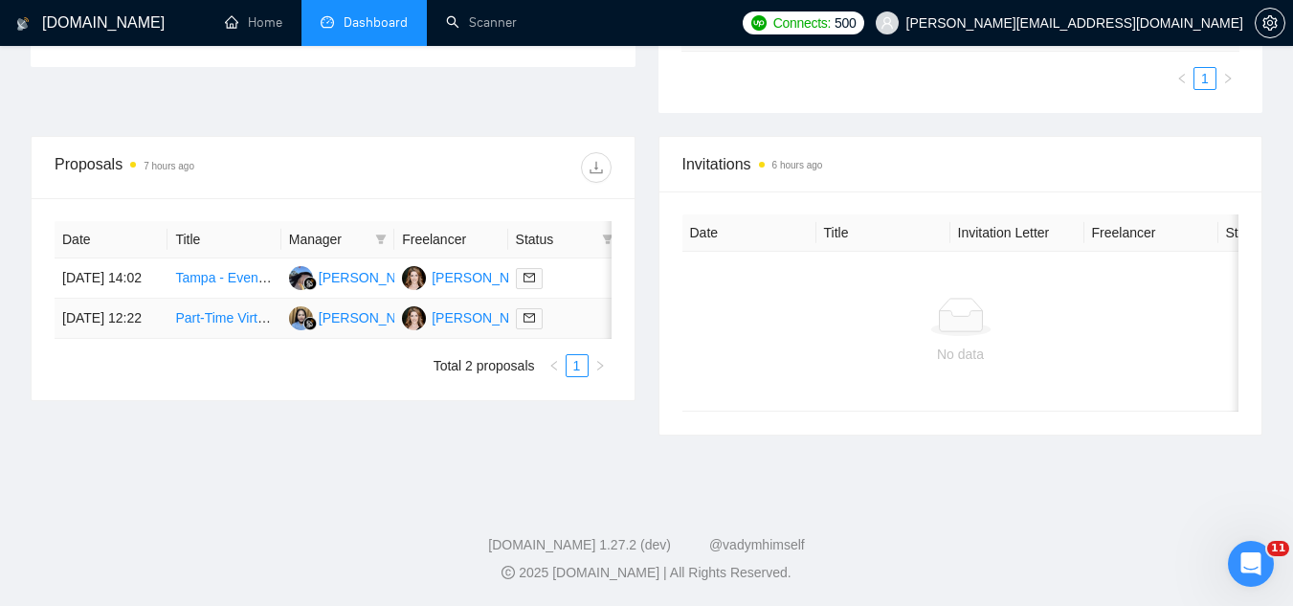
click at [203, 325] on link "Part-Time Virtual Assistant for Event Posting and Administrative Tasks" at bounding box center [381, 317] width 413 height 15
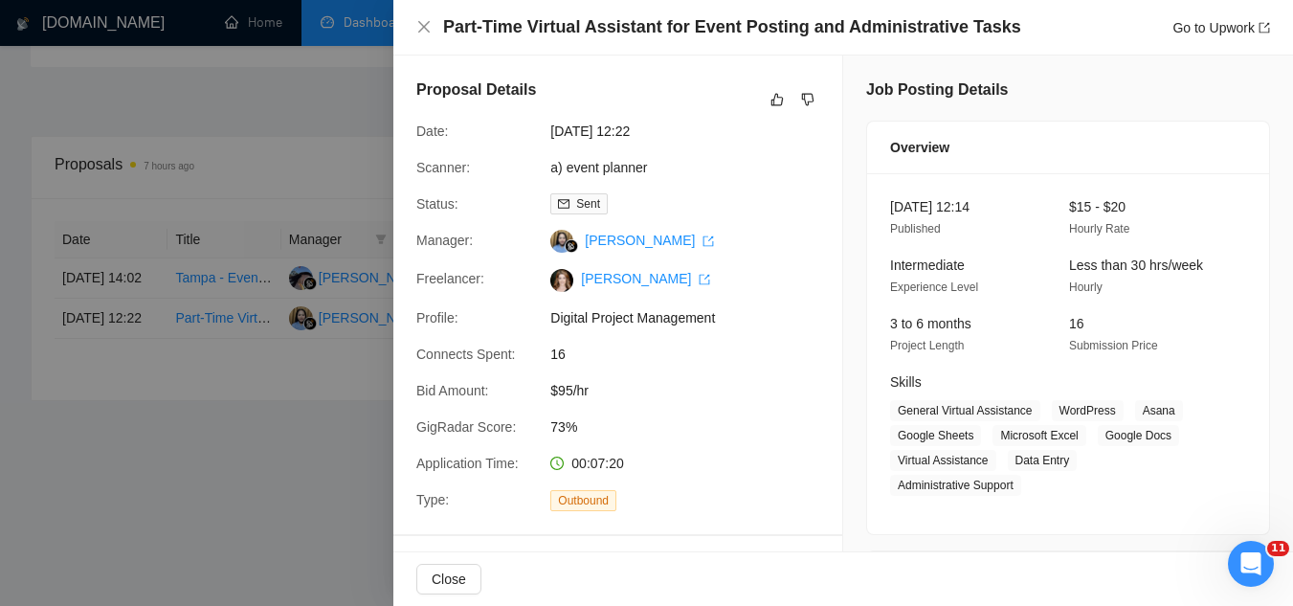
drag, startPoint x: 345, startPoint y: 491, endPoint x: 270, endPoint y: 417, distance: 104.9
click at [345, 490] on div at bounding box center [646, 303] width 1293 height 606
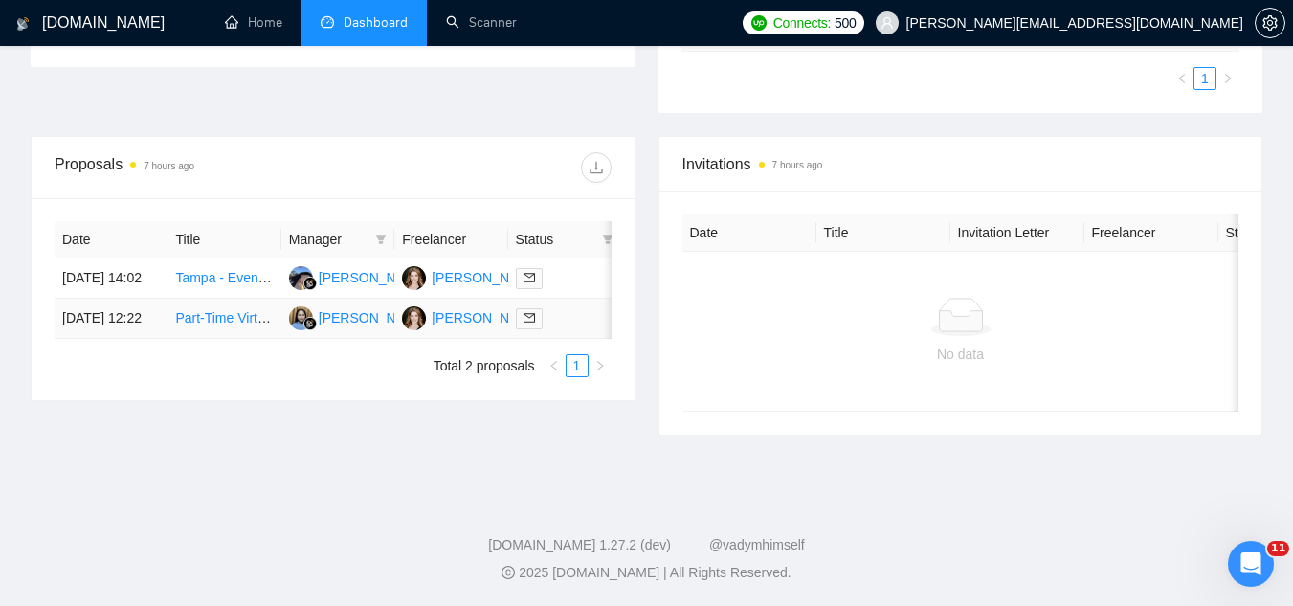
click at [232, 325] on link "Part-Time Virtual Assistant for Event Posting and Administrative Tasks" at bounding box center [381, 317] width 413 height 15
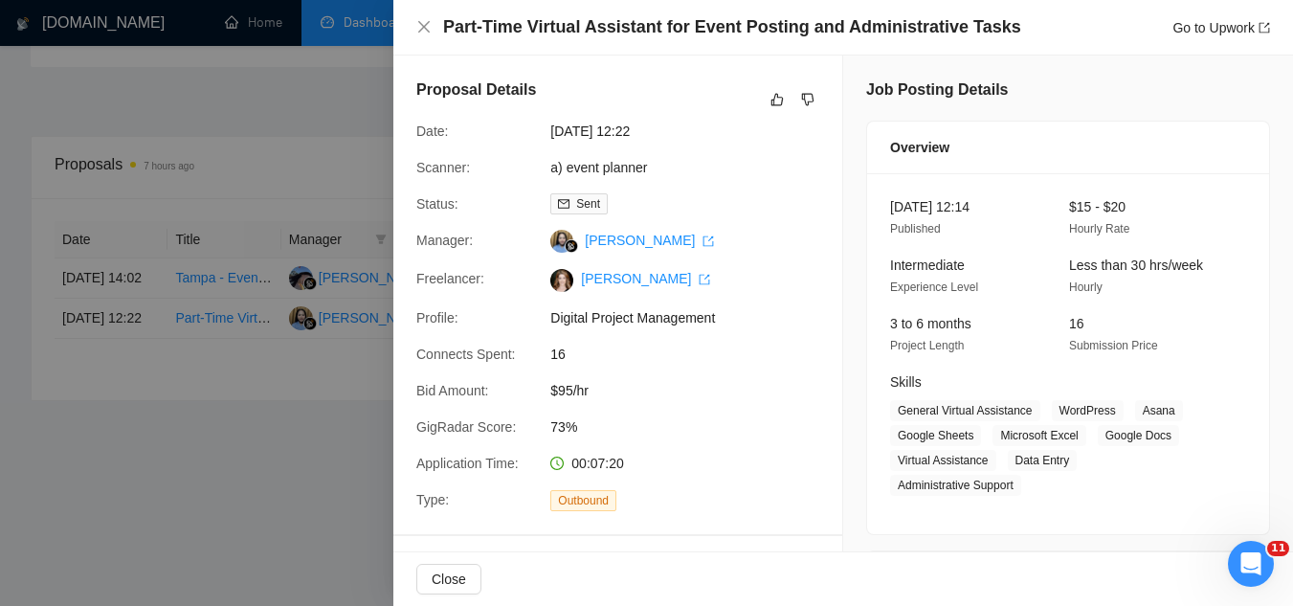
click at [270, 500] on div at bounding box center [646, 303] width 1293 height 606
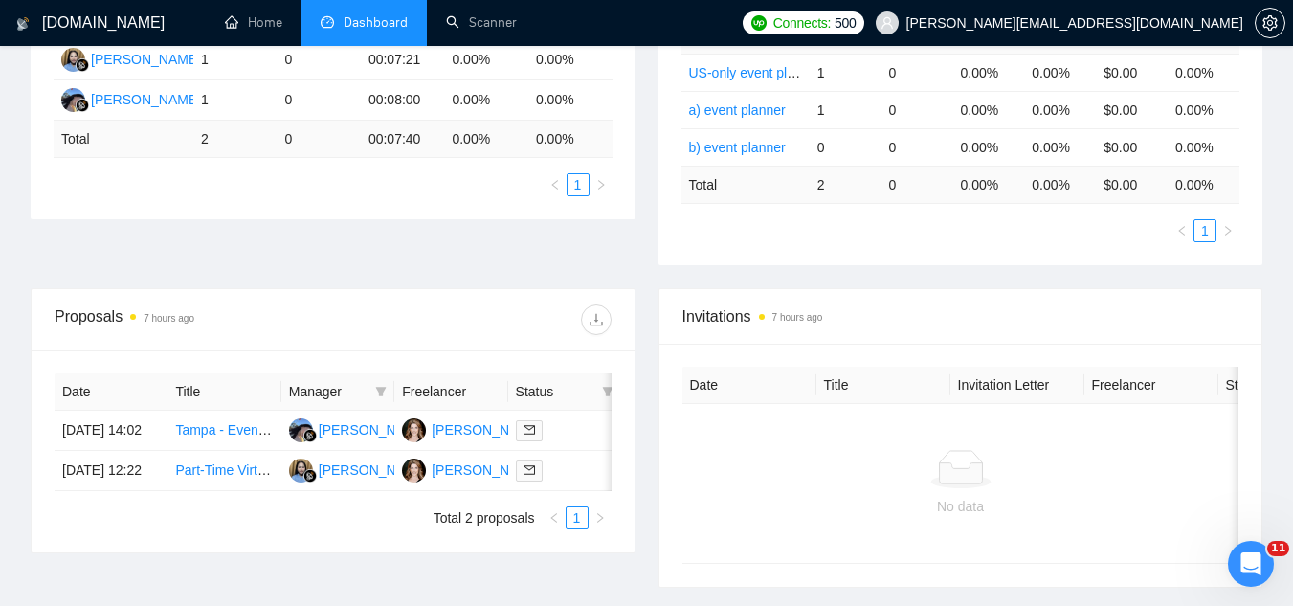
scroll to position [108, 0]
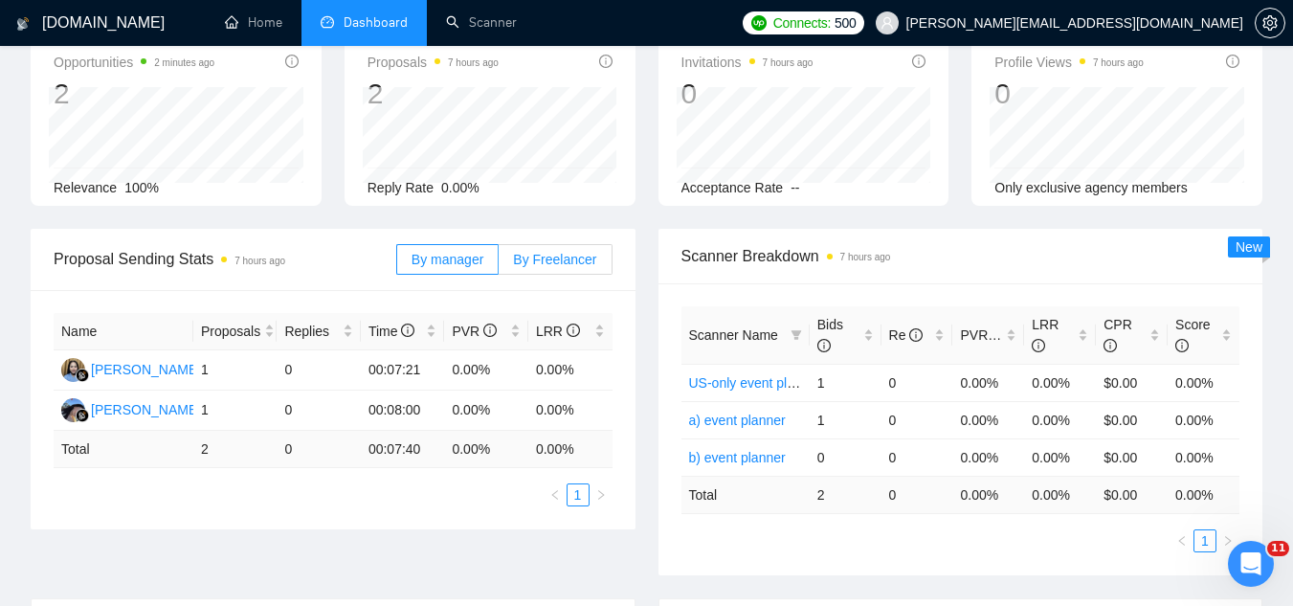
click at [555, 257] on span "By Freelancer" at bounding box center [554, 259] width 83 height 15
click at [499, 264] on input "By Freelancer" at bounding box center [499, 264] width 0 height 0
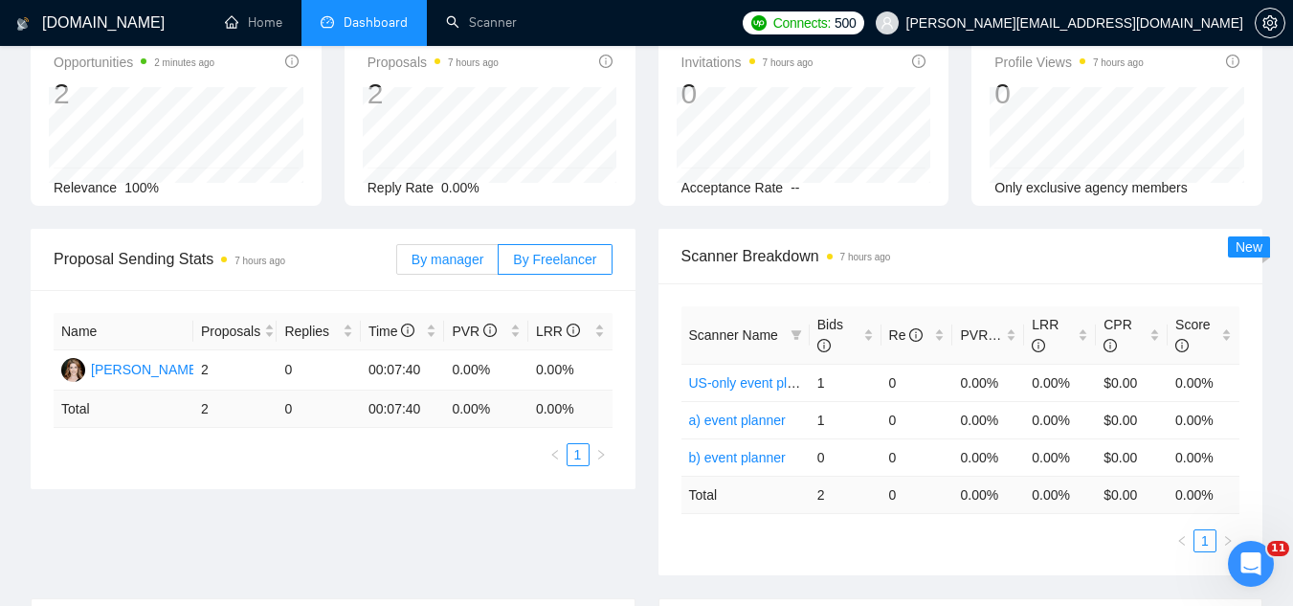
click at [433, 253] on span "By manager" at bounding box center [447, 259] width 72 height 15
click at [397, 264] on input "By manager" at bounding box center [397, 264] width 0 height 0
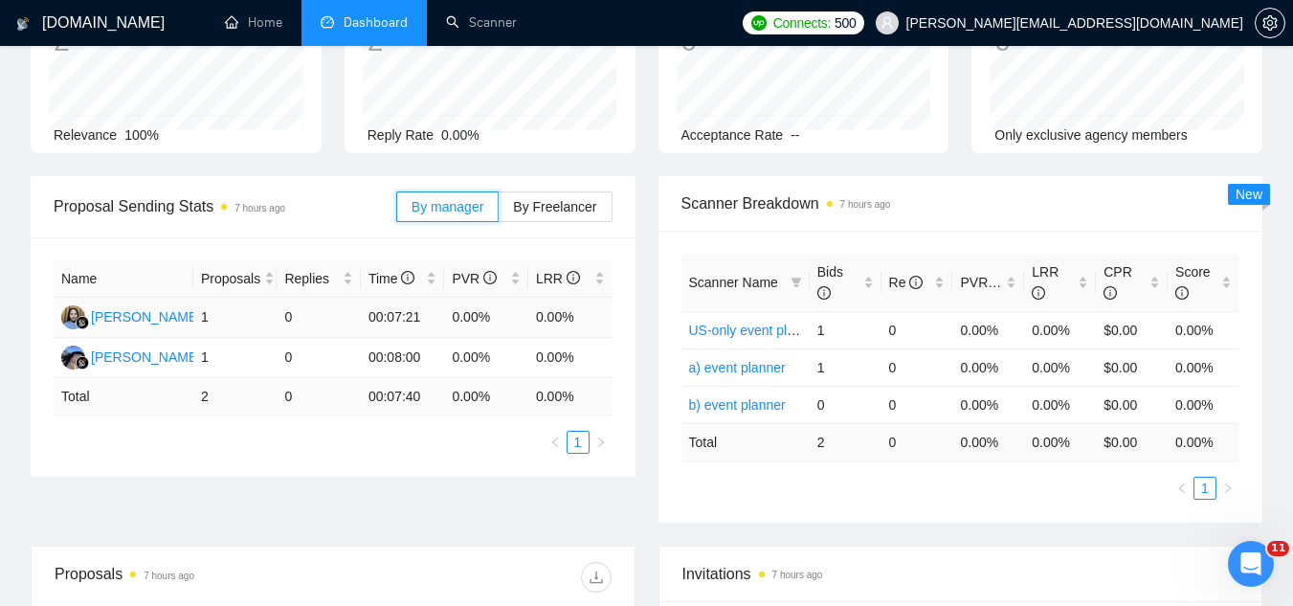
scroll to position [0, 0]
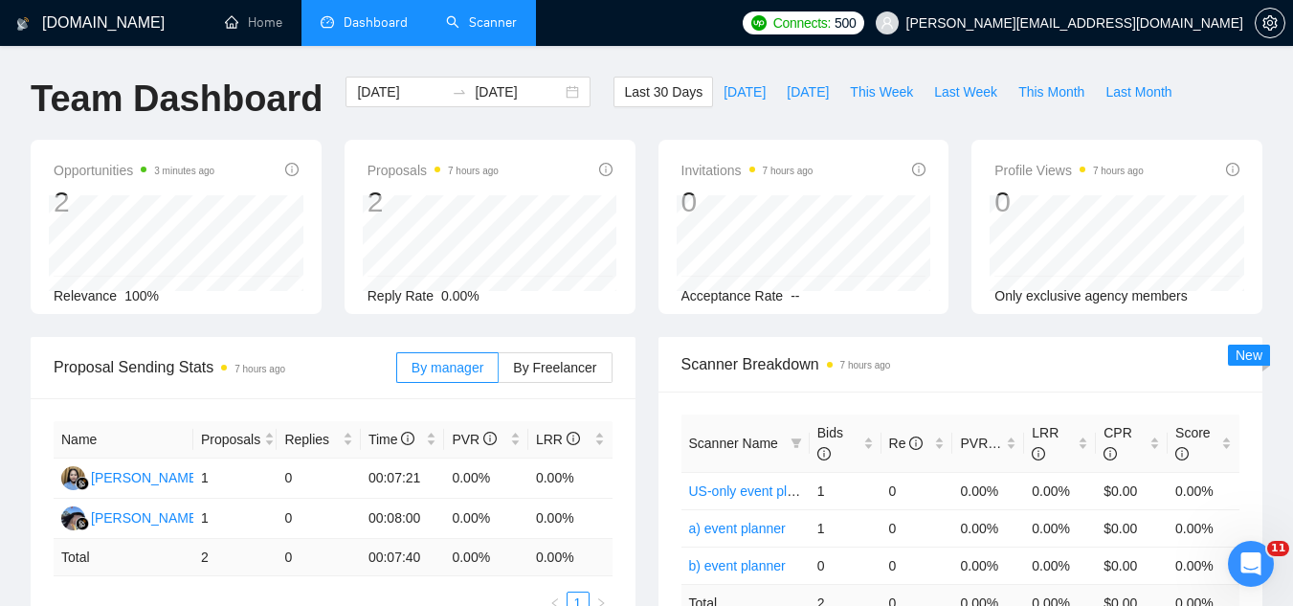
click at [492, 14] on link "Scanner" at bounding box center [481, 22] width 71 height 16
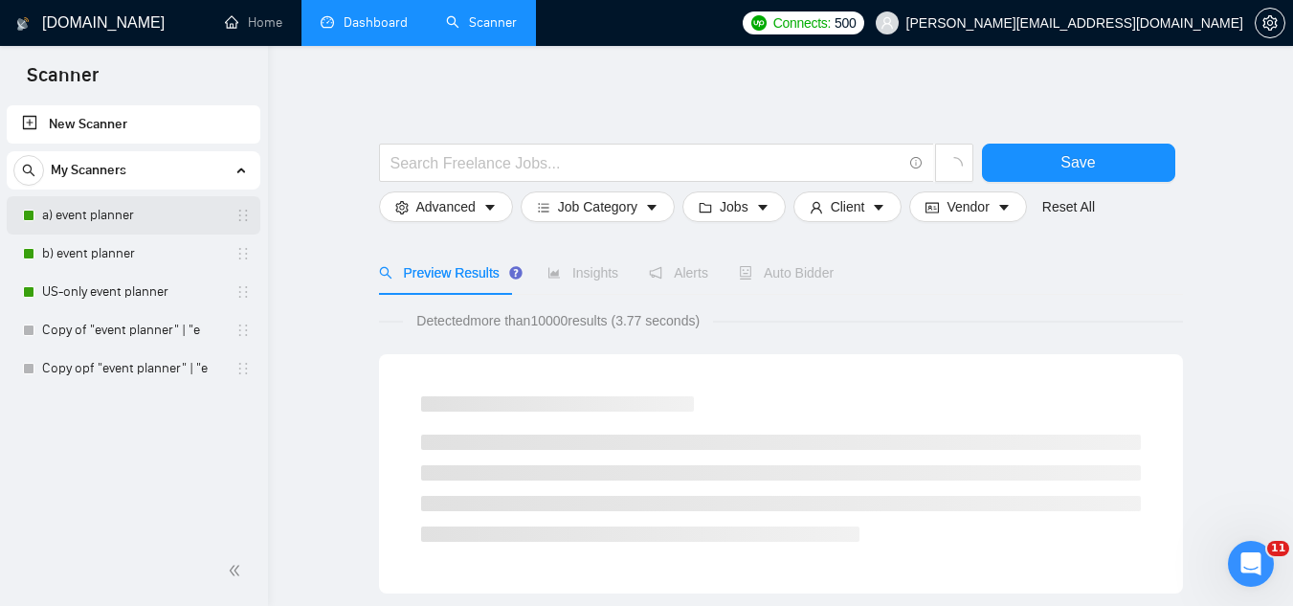
click at [175, 214] on link "a) event planner" at bounding box center [133, 215] width 182 height 38
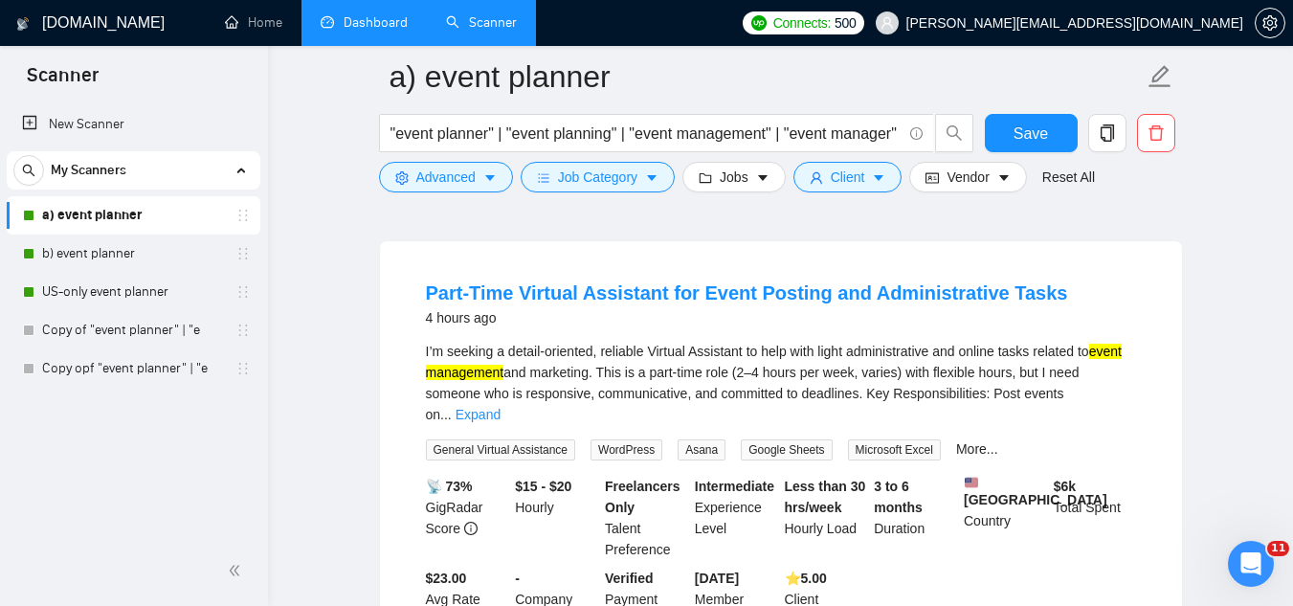
scroll to position [191, 0]
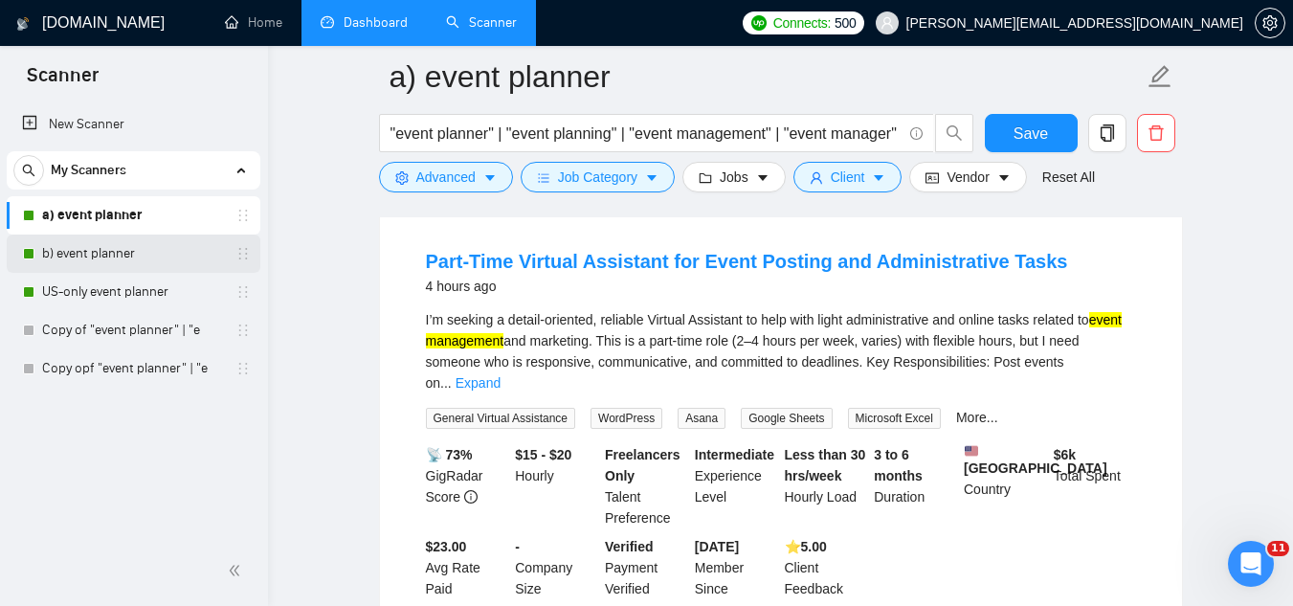
click at [161, 246] on link "b) event planner" at bounding box center [133, 253] width 182 height 38
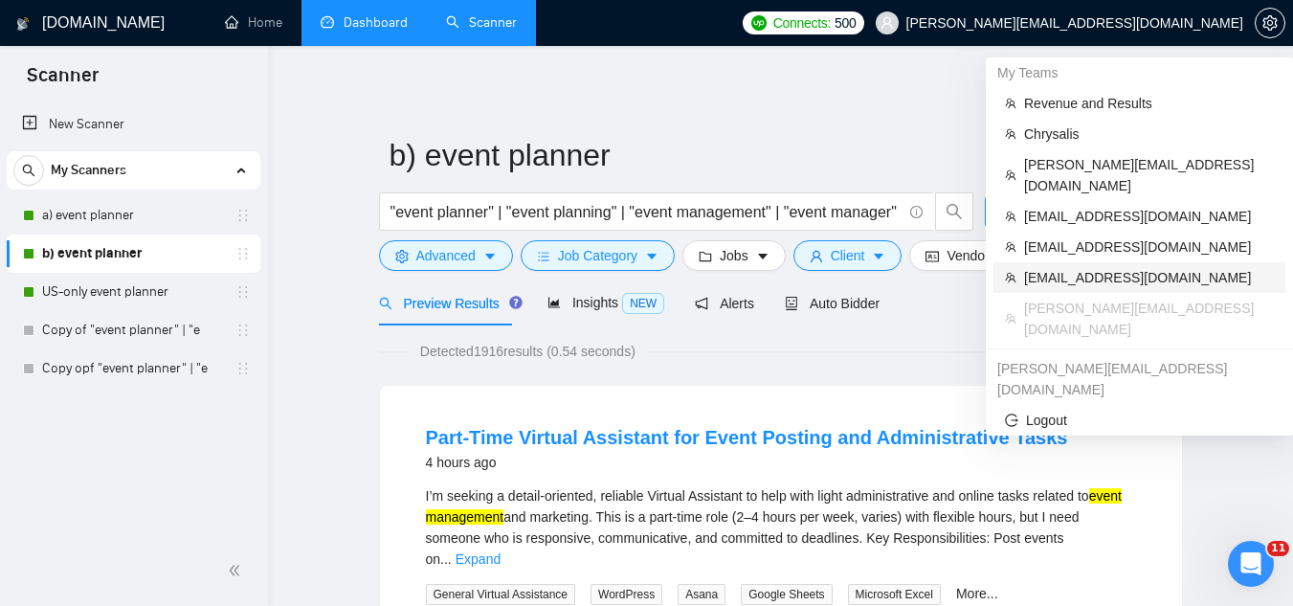
click at [1125, 267] on span "[EMAIL_ADDRESS][DOMAIN_NAME]" at bounding box center [1149, 277] width 250 height 21
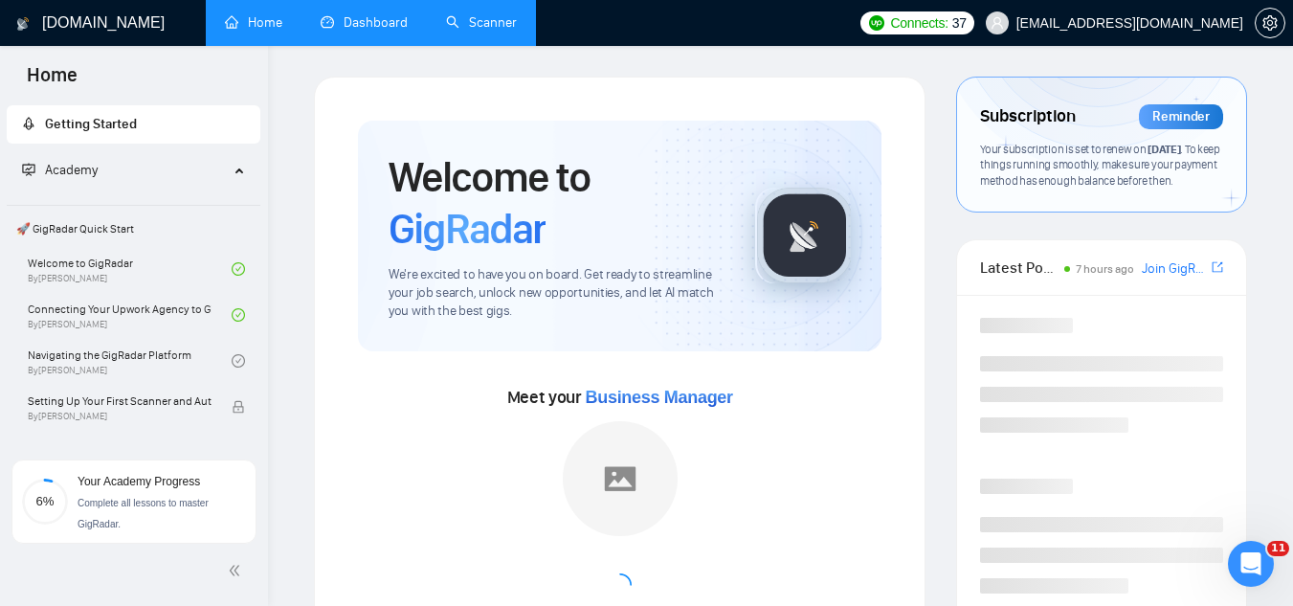
click at [389, 31] on link "Dashboard" at bounding box center [364, 22] width 87 height 16
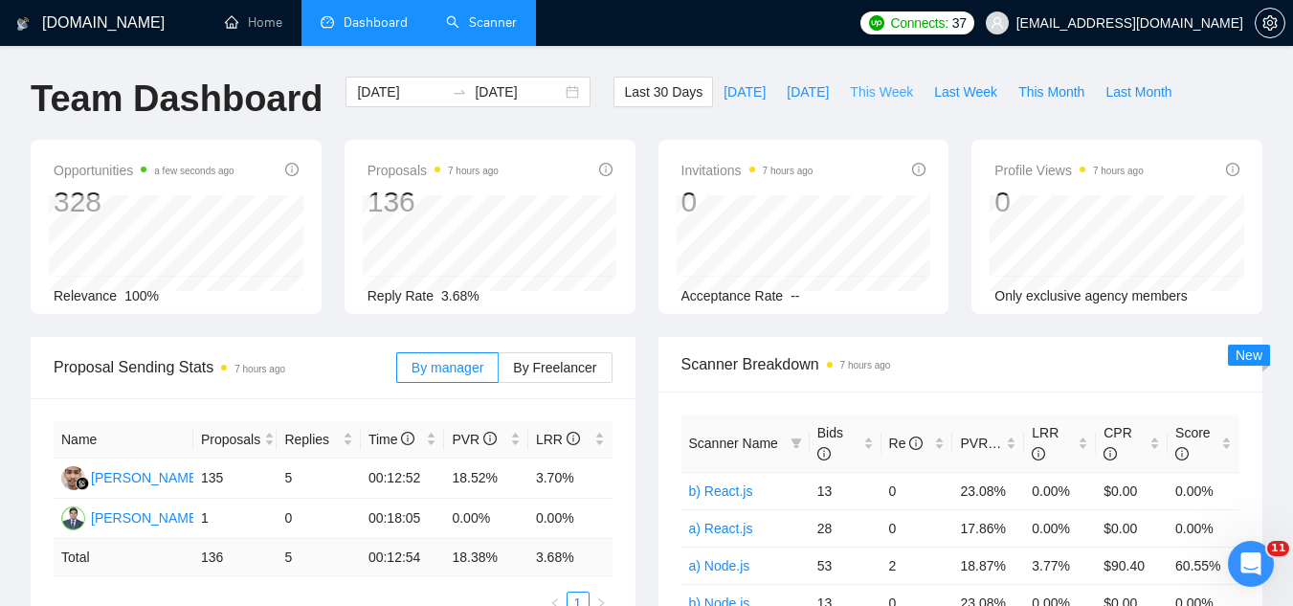
click at [850, 97] on span "This Week" at bounding box center [881, 91] width 63 height 21
type input "[DATE]"
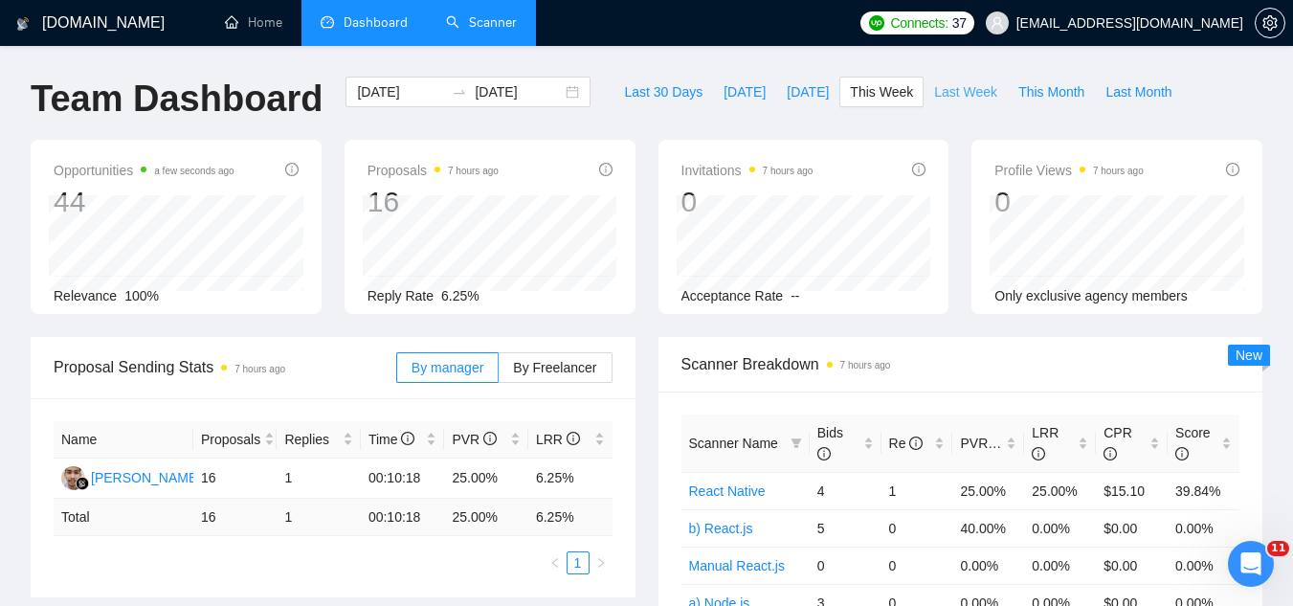
click at [945, 94] on span "Last Week" at bounding box center [965, 91] width 63 height 21
type input "[DATE]"
click at [850, 86] on span "This Week" at bounding box center [881, 91] width 63 height 21
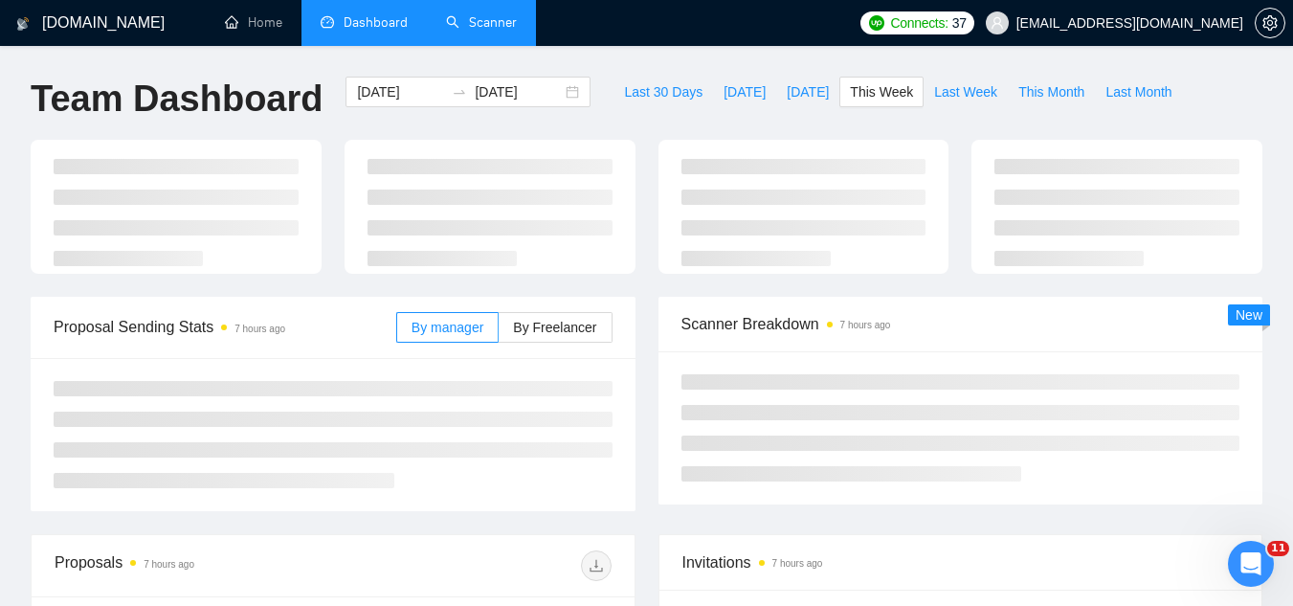
type input "[DATE]"
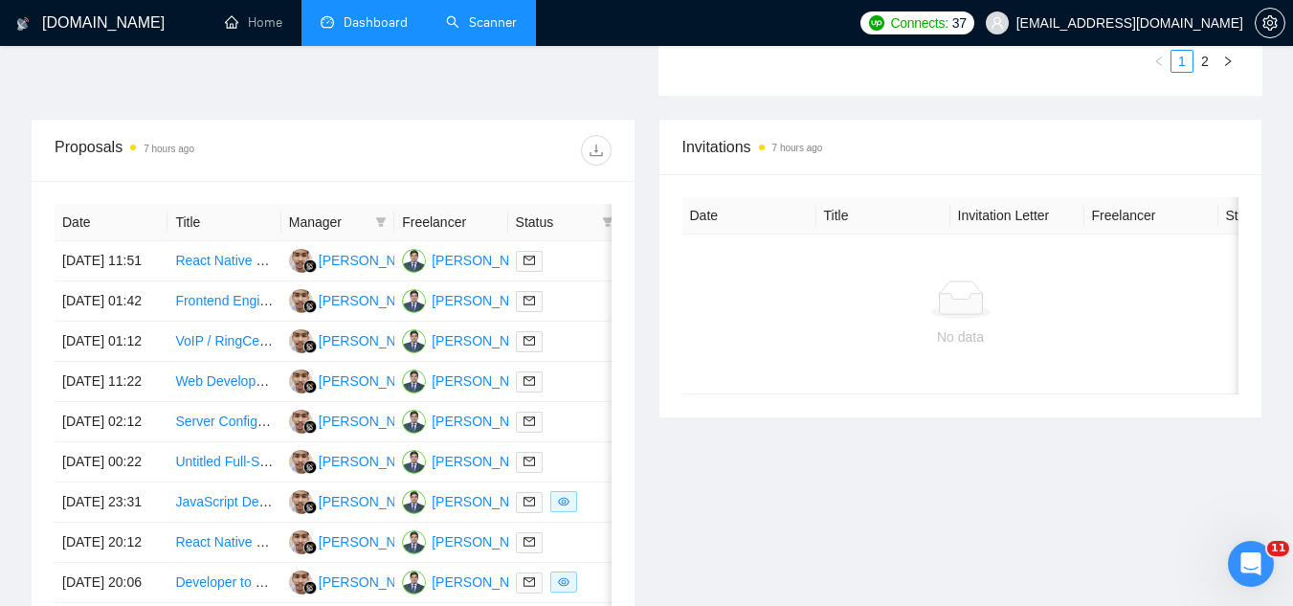
scroll to position [670, 0]
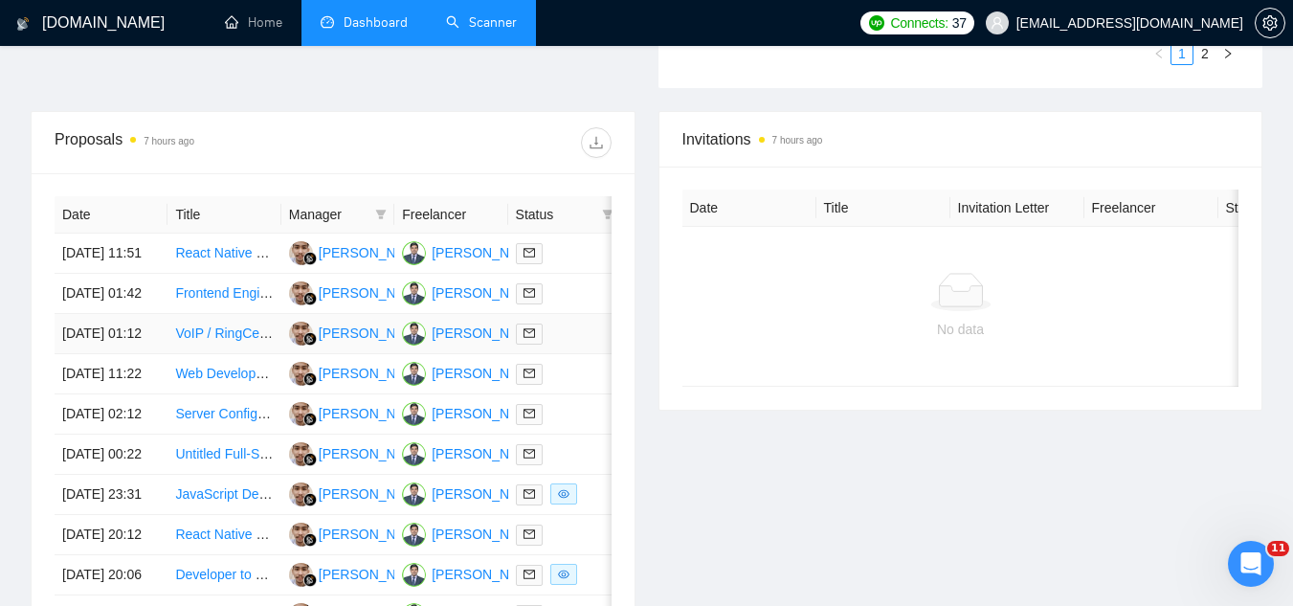
click at [248, 354] on td "VoIP / RingCentral Integration Engineer — Real-Time Audio Routing Prototype" at bounding box center [223, 334] width 113 height 40
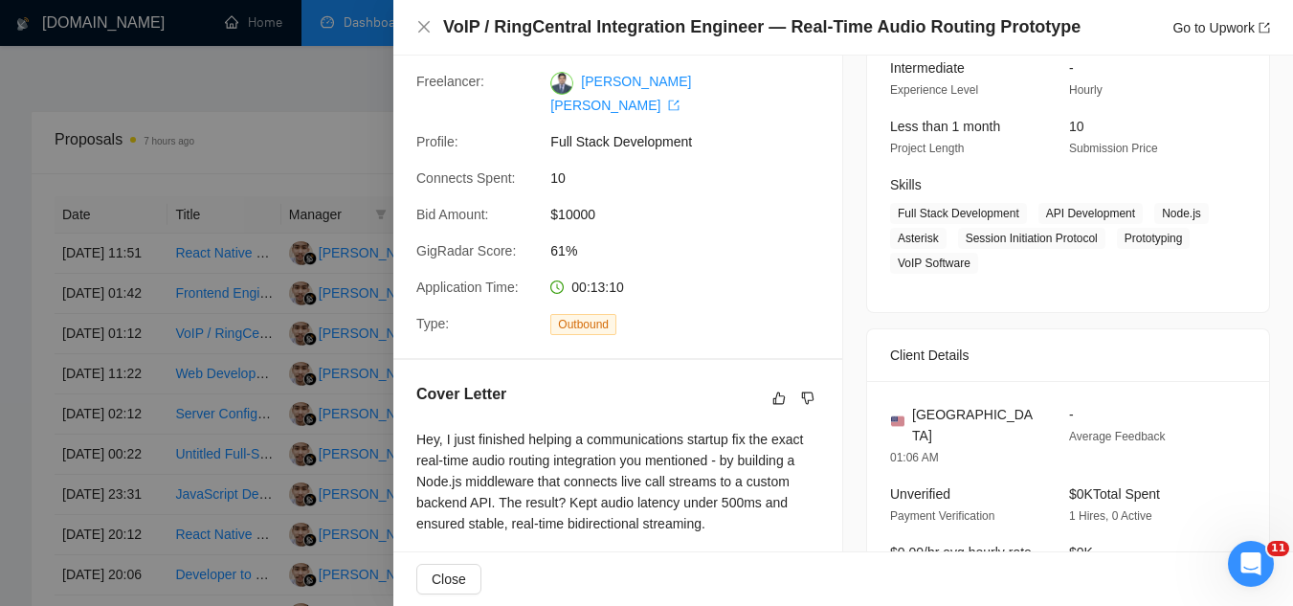
scroll to position [0, 0]
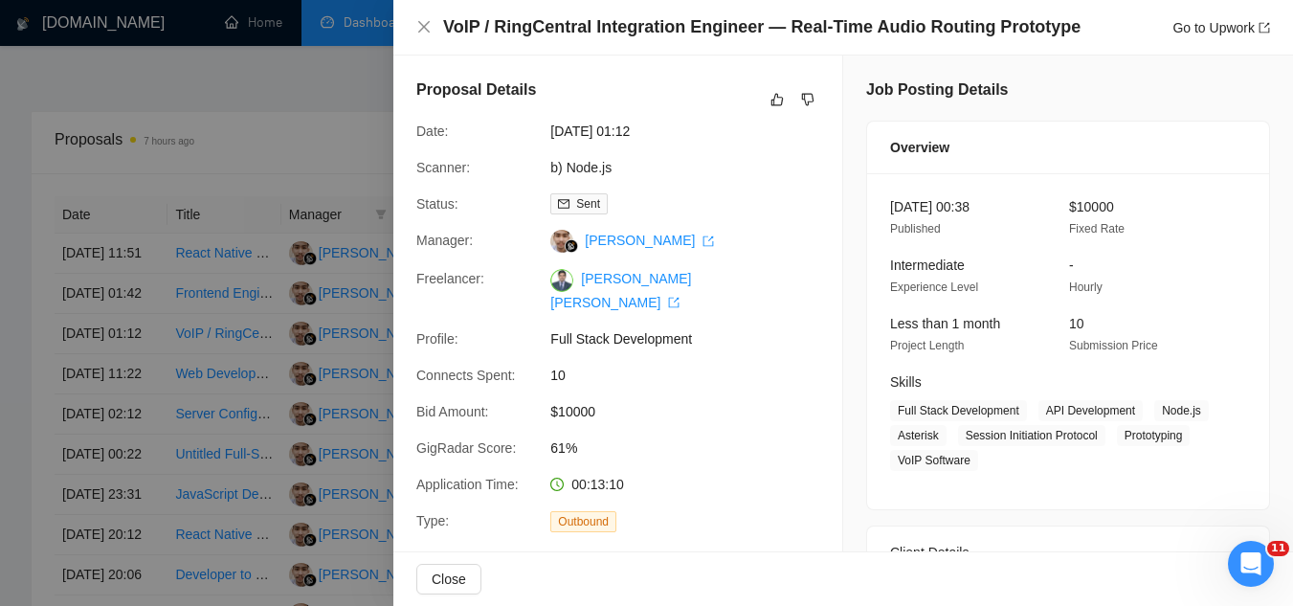
click at [330, 138] on div at bounding box center [646, 303] width 1293 height 606
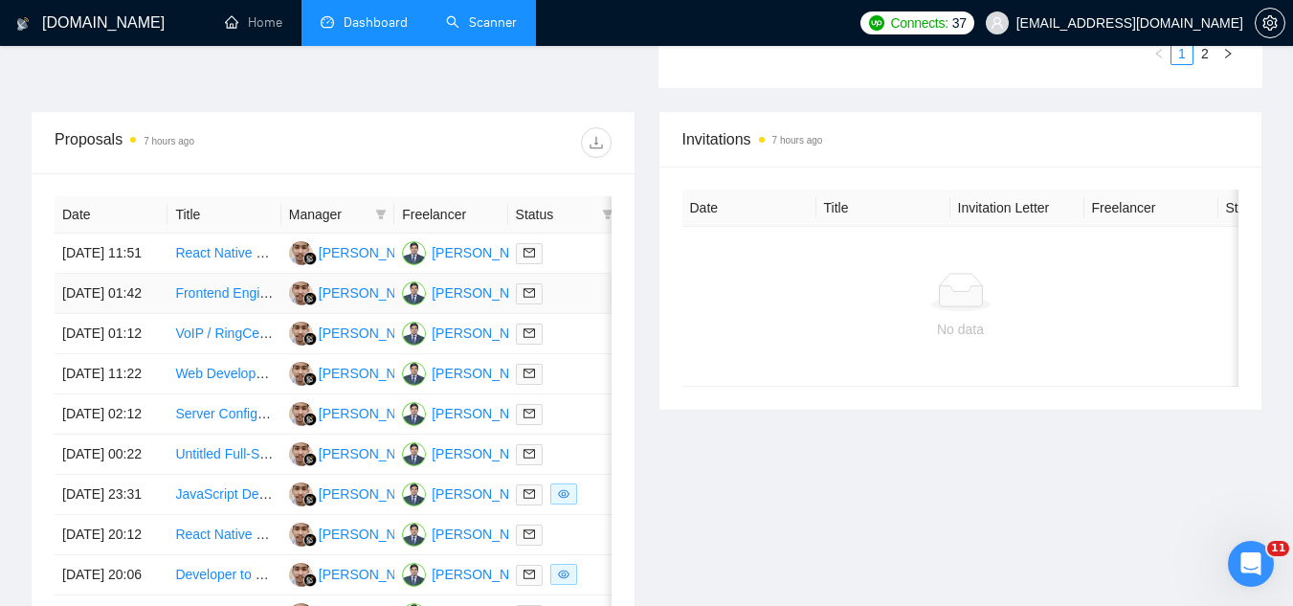
scroll to position [766, 0]
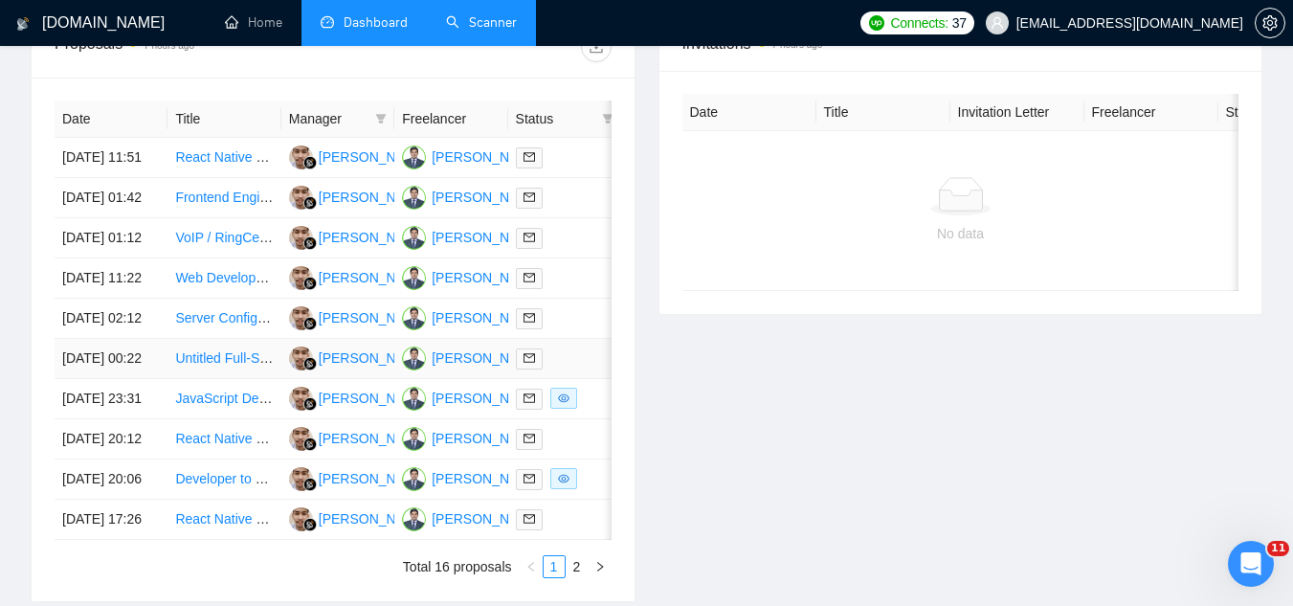
click at [253, 379] on td "Untitled Full-Stack Developer (React + Node or Python) Needed to Build AI Monit…" at bounding box center [223, 359] width 113 height 40
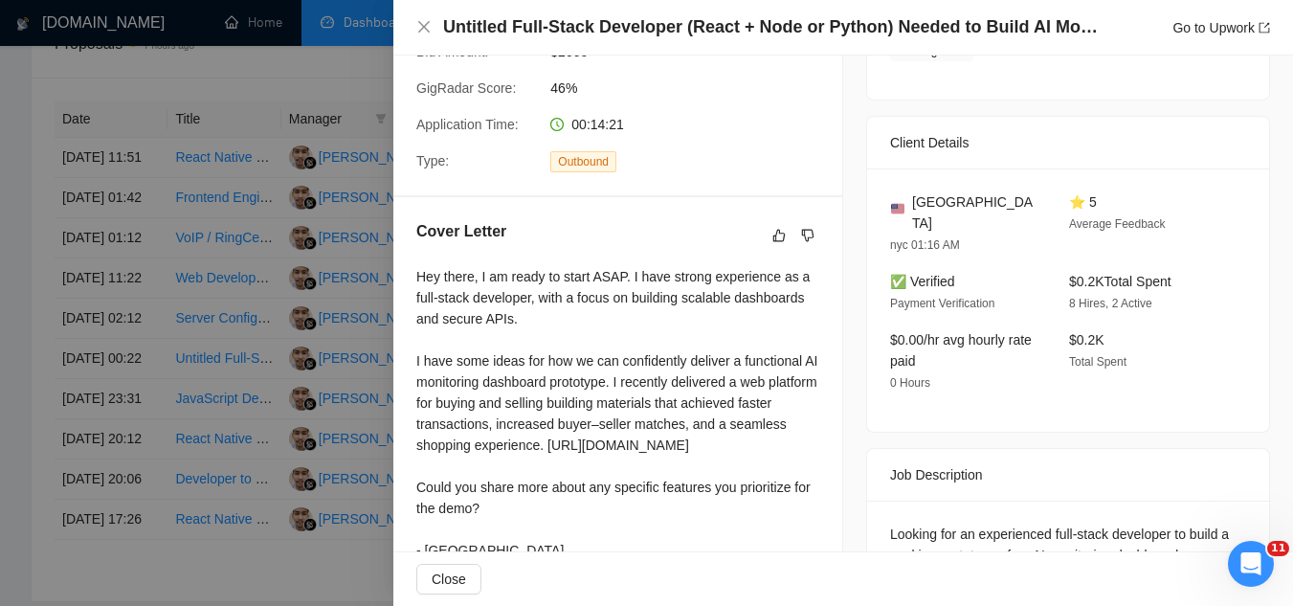
scroll to position [383, 0]
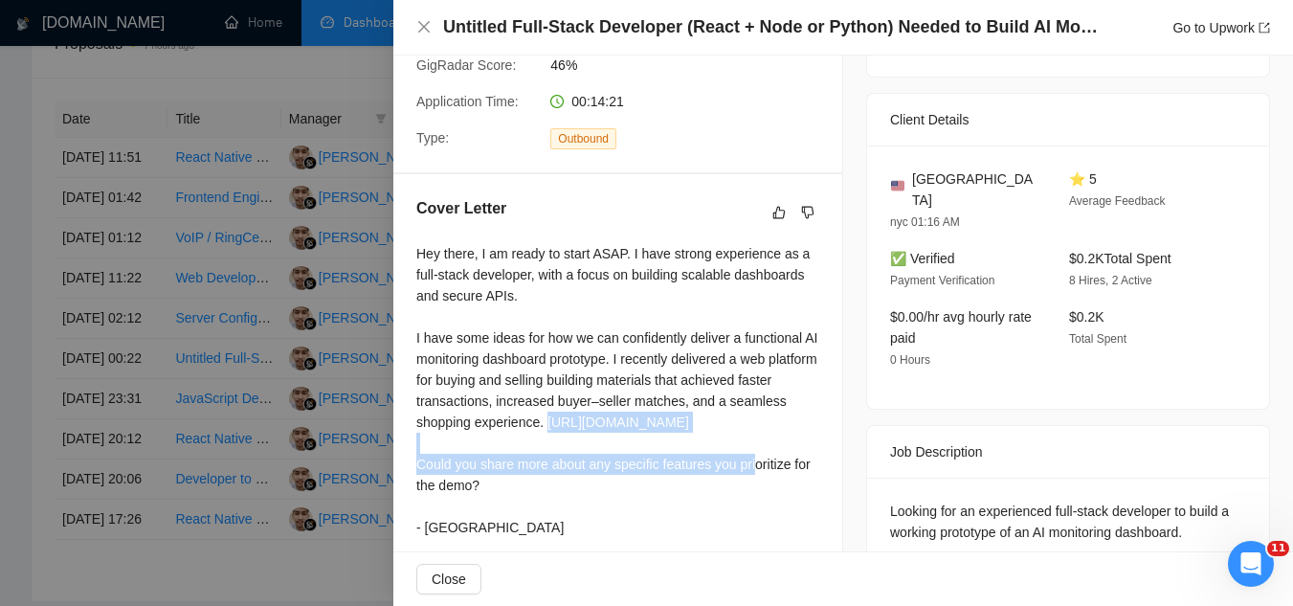
drag, startPoint x: 582, startPoint y: 461, endPoint x: 411, endPoint y: 439, distance: 171.8
click at [411, 439] on div "Cover Letter Hey there, I am ready to start ASAP. I have strong experience as a…" at bounding box center [617, 371] width 449 height 394
copy div "[URL][DOMAIN_NAME]"
